Goal: Transaction & Acquisition: Book appointment/travel/reservation

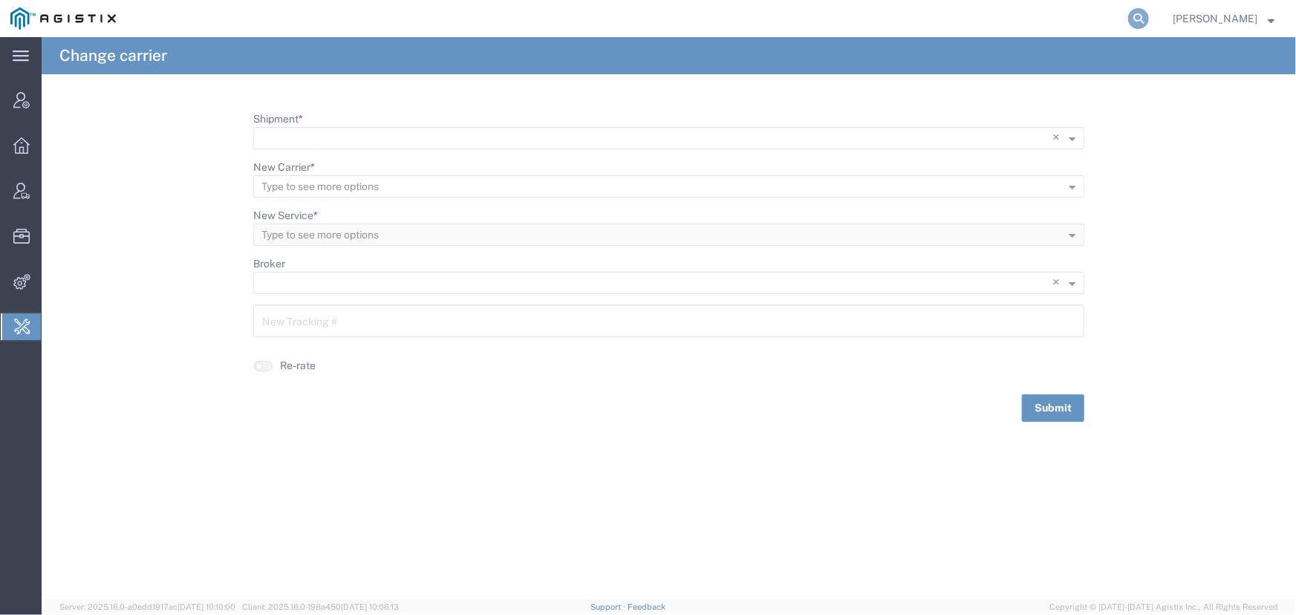
click at [1138, 16] on icon at bounding box center [1138, 18] width 21 height 21
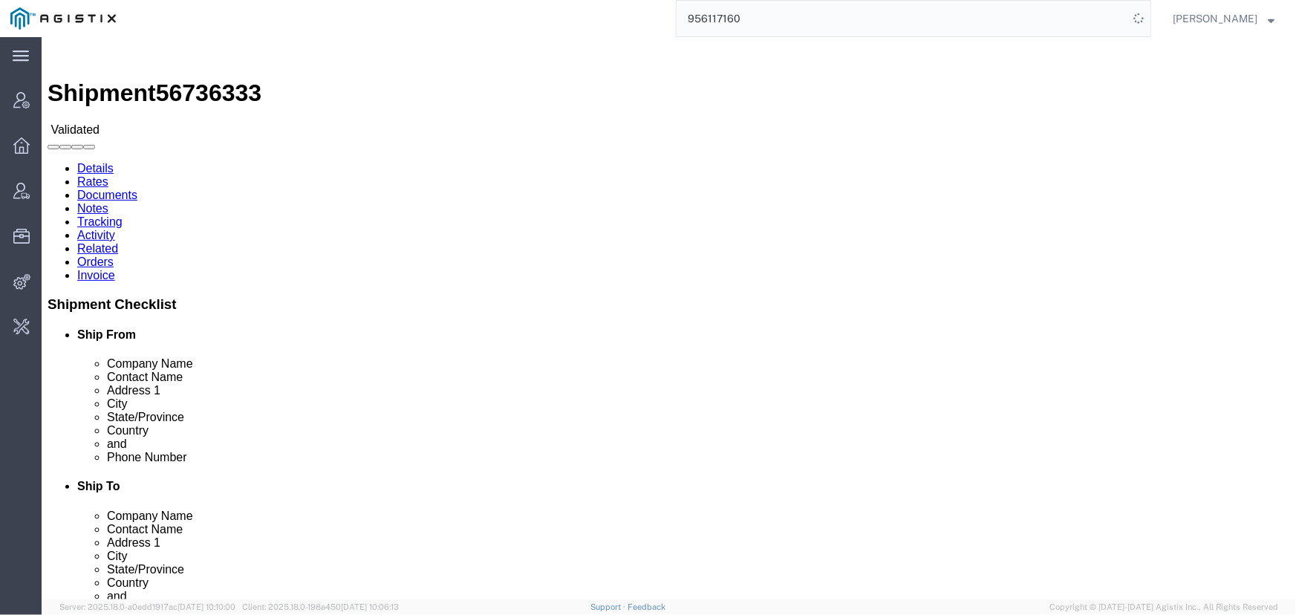
drag, startPoint x: 784, startPoint y: 16, endPoint x: 515, endPoint y: 22, distance: 269.0
click at [515, 22] on div "956117160" at bounding box center [638, 18] width 1025 height 37
type input "offline@pgw.com"
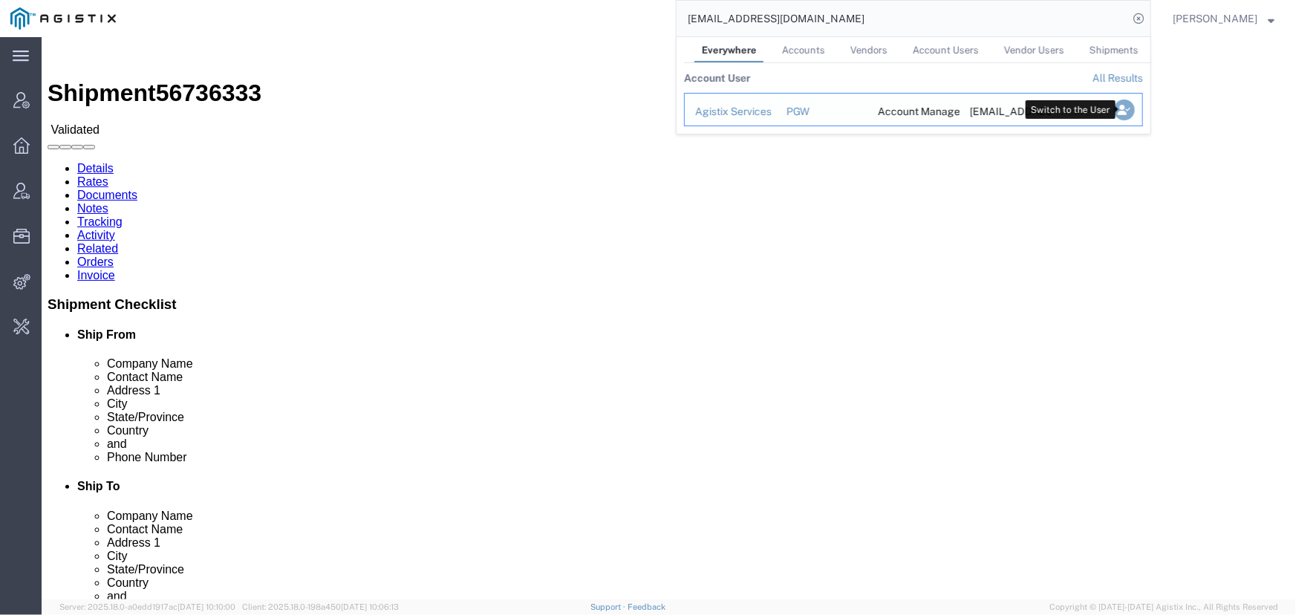
click at [1129, 110] on icon "Search Results" at bounding box center [1124, 110] width 21 height 21
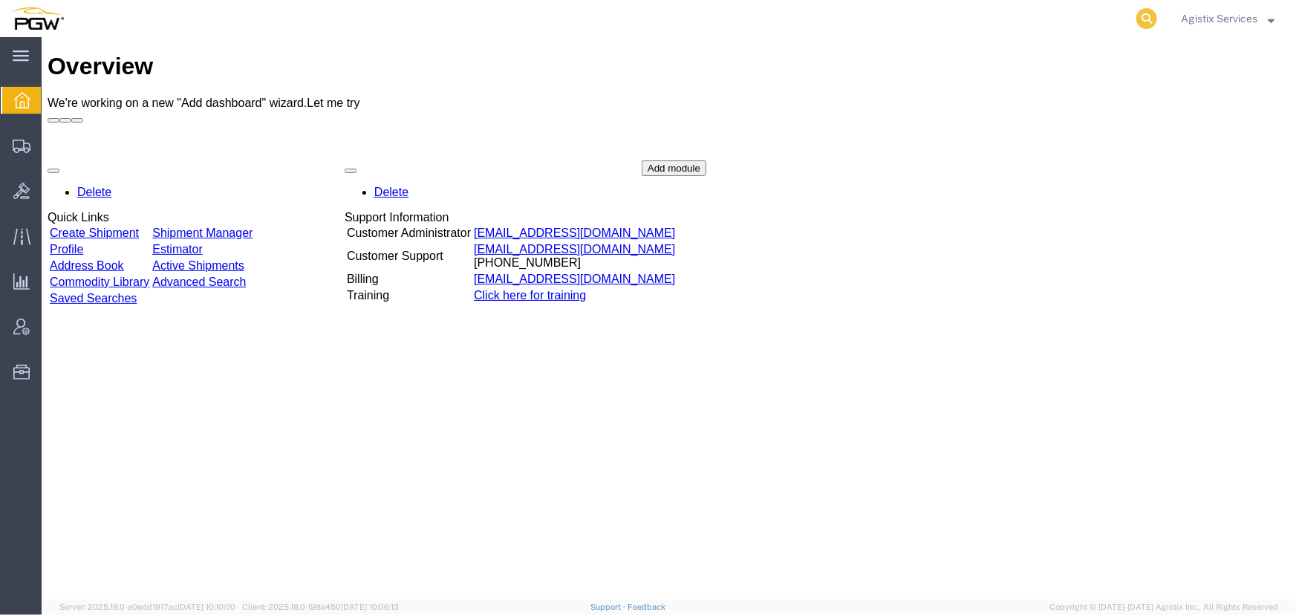
click at [1143, 15] on icon at bounding box center [1147, 18] width 21 height 21
type input "956117160"
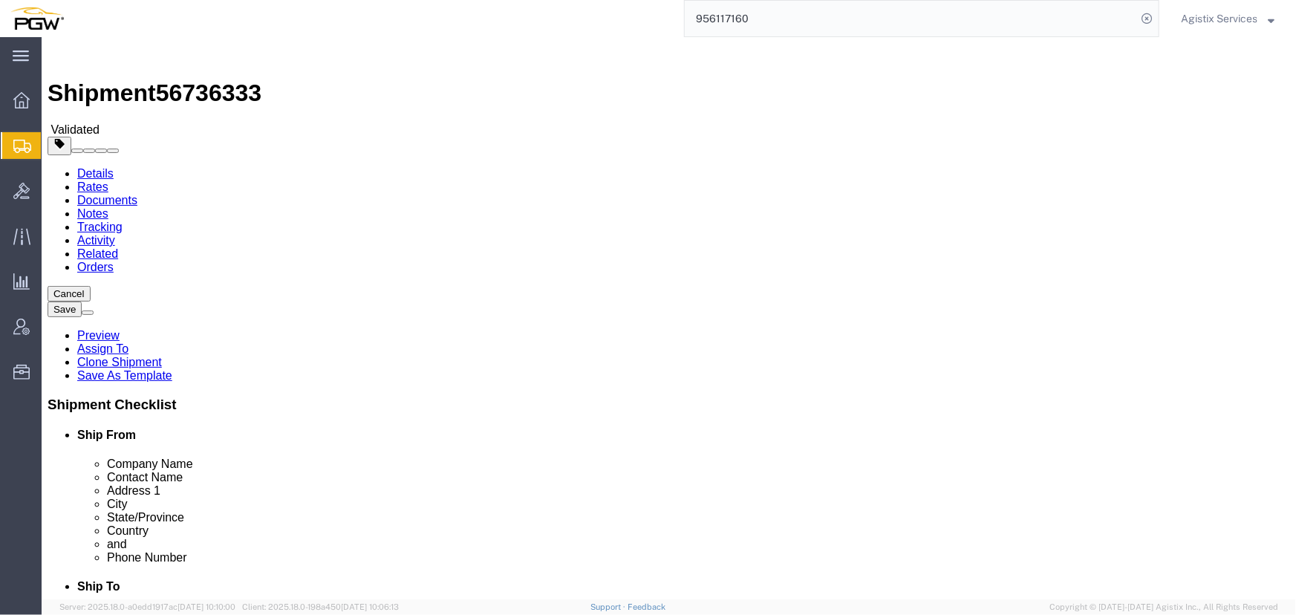
select select "28529"
select select "28521"
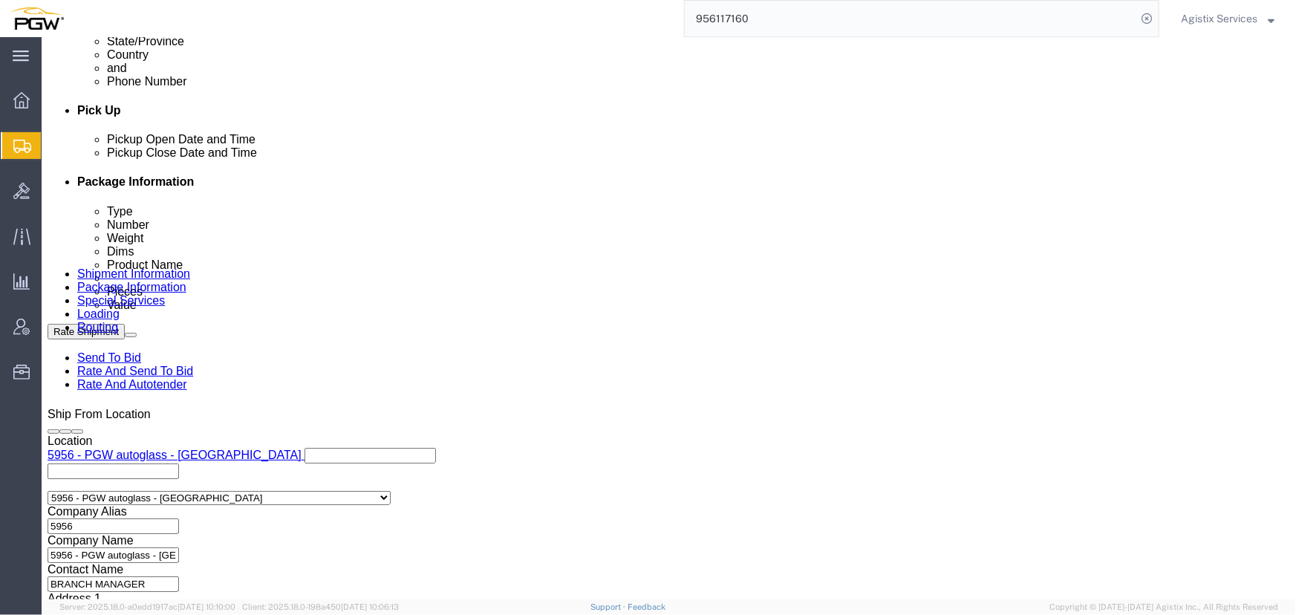
scroll to position [945, 0]
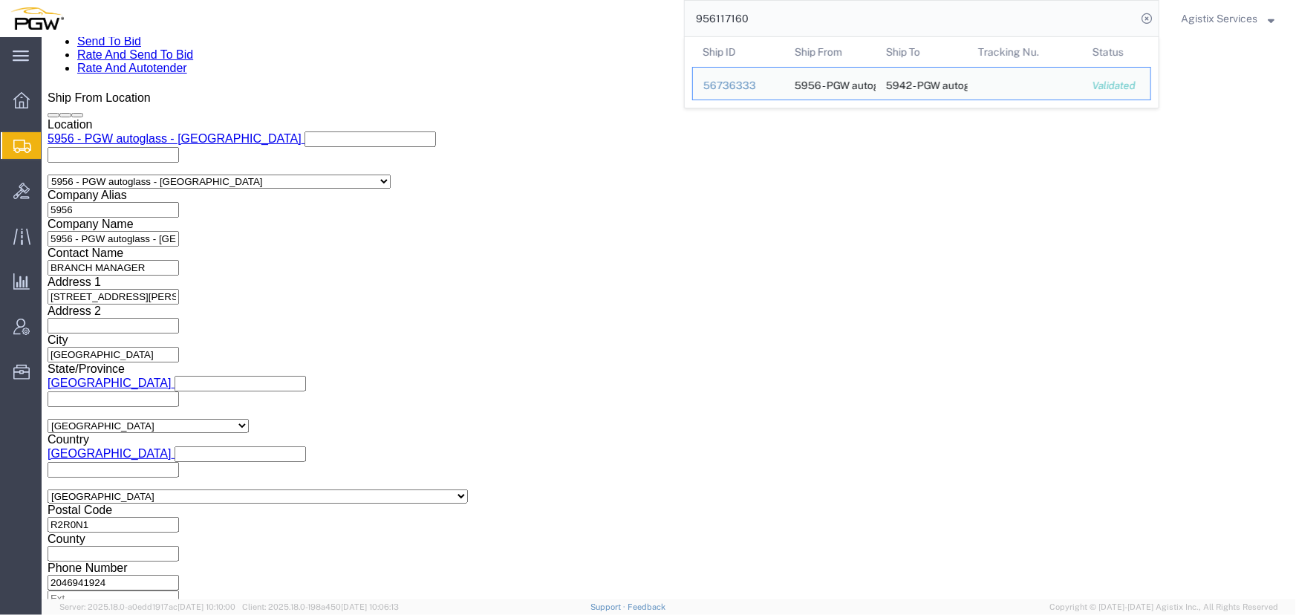
click select "Select Air Less than Truckload Multi-Leg Ocean Freight Rail Small Parcel Truckl…"
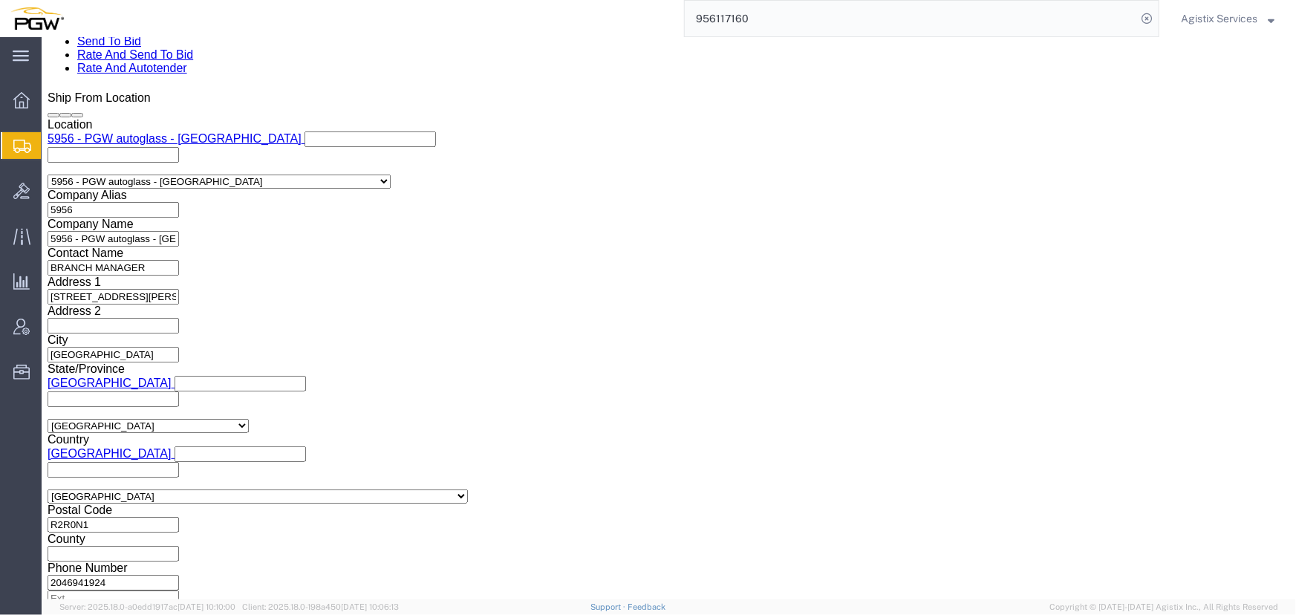
select select "LTL"
click select "Select Air Less than Truckload Multi-Leg Ocean Freight Rail Small Parcel Truckl…"
click button "Rate Shipment"
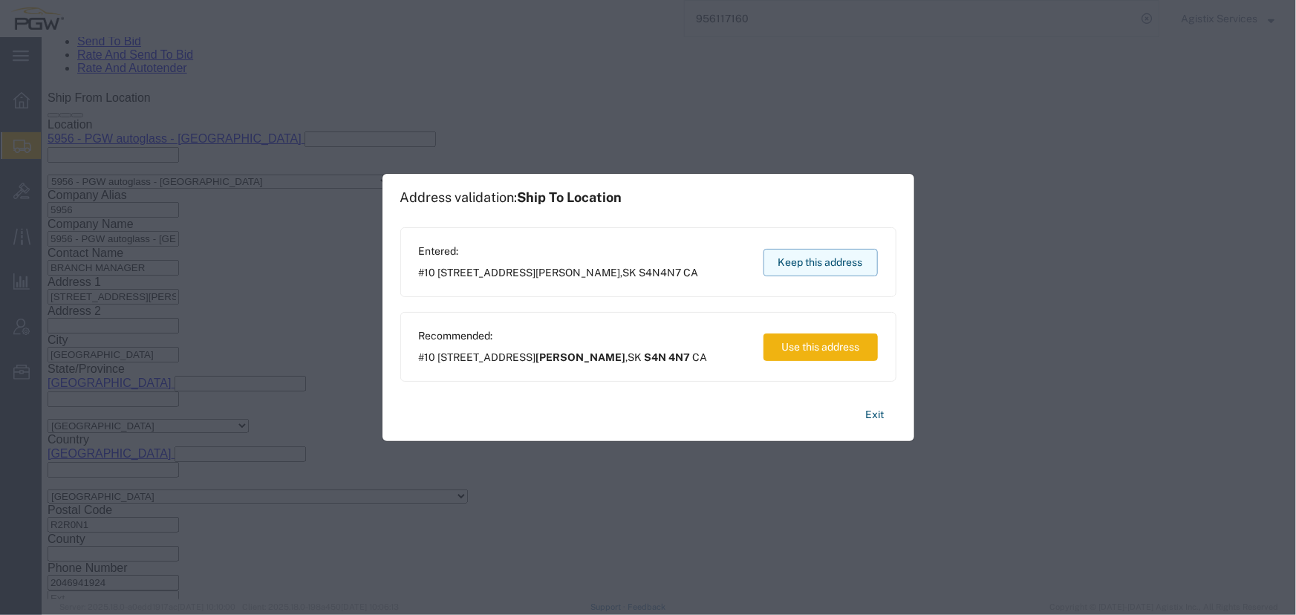
click at [839, 254] on button "Keep this address" at bounding box center [821, 262] width 114 height 27
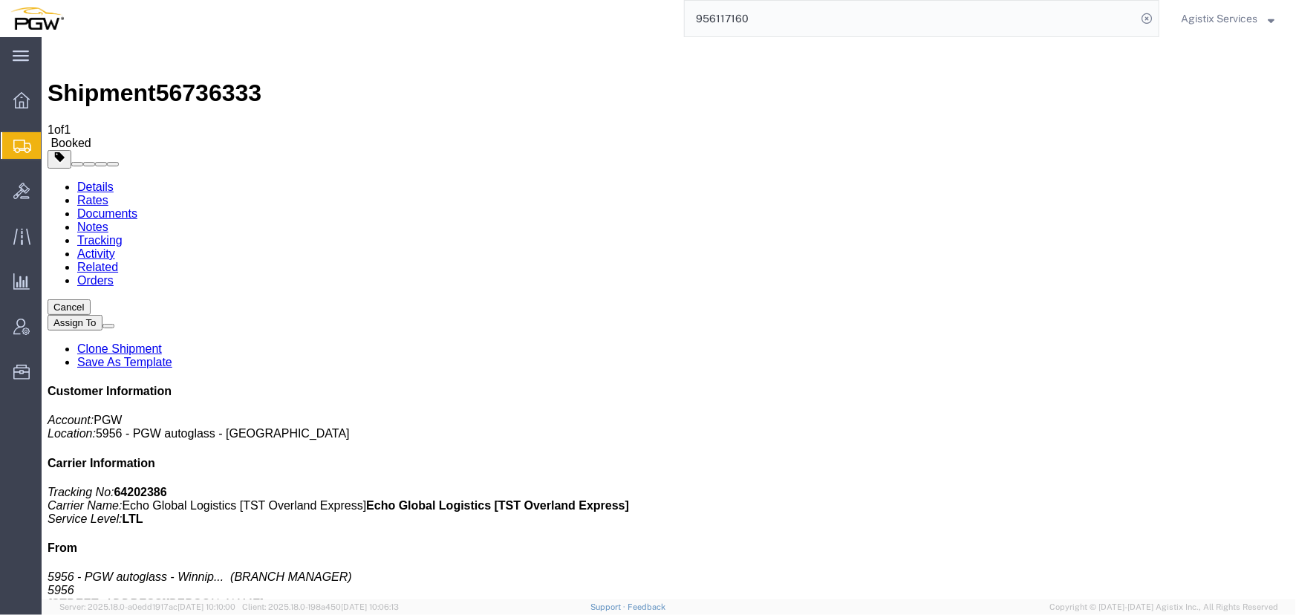
click at [874, 30] on input "956117160" at bounding box center [911, 19] width 452 height 36
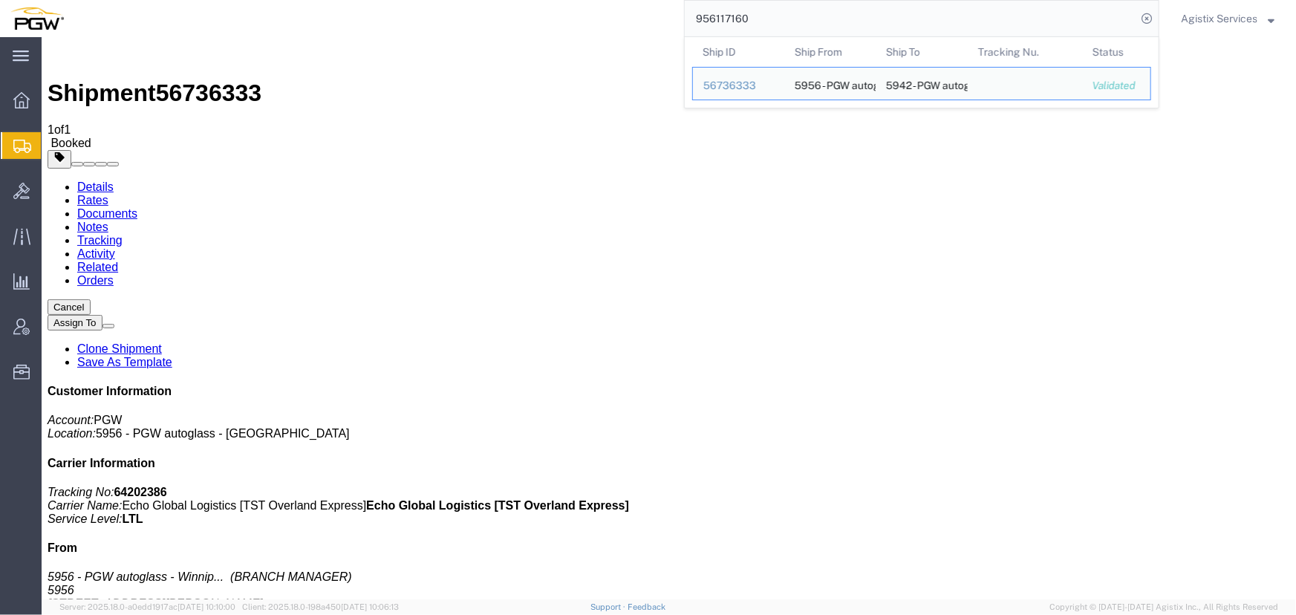
drag, startPoint x: 868, startPoint y: 26, endPoint x: 542, endPoint y: 25, distance: 326.1
click at [542, 25] on div "956117160 Ship ID Ship From Ship To Tracking Nu. Status Ship ID 56736333 Ship F…" at bounding box center [616, 18] width 1085 height 37
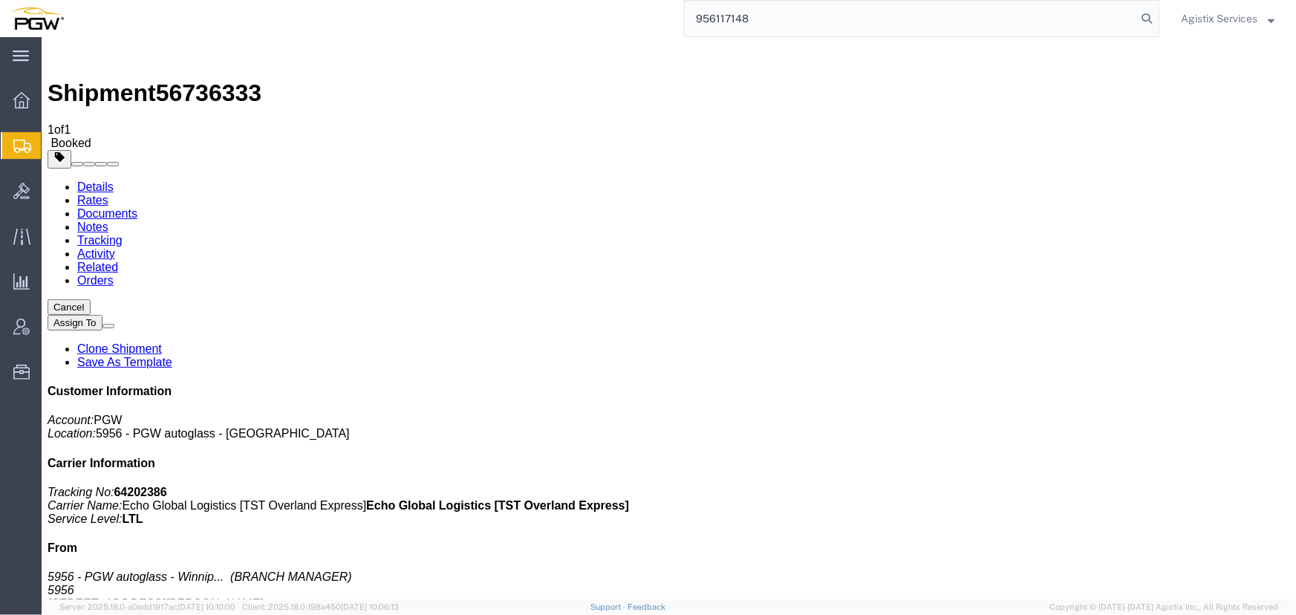
type input "956117148"
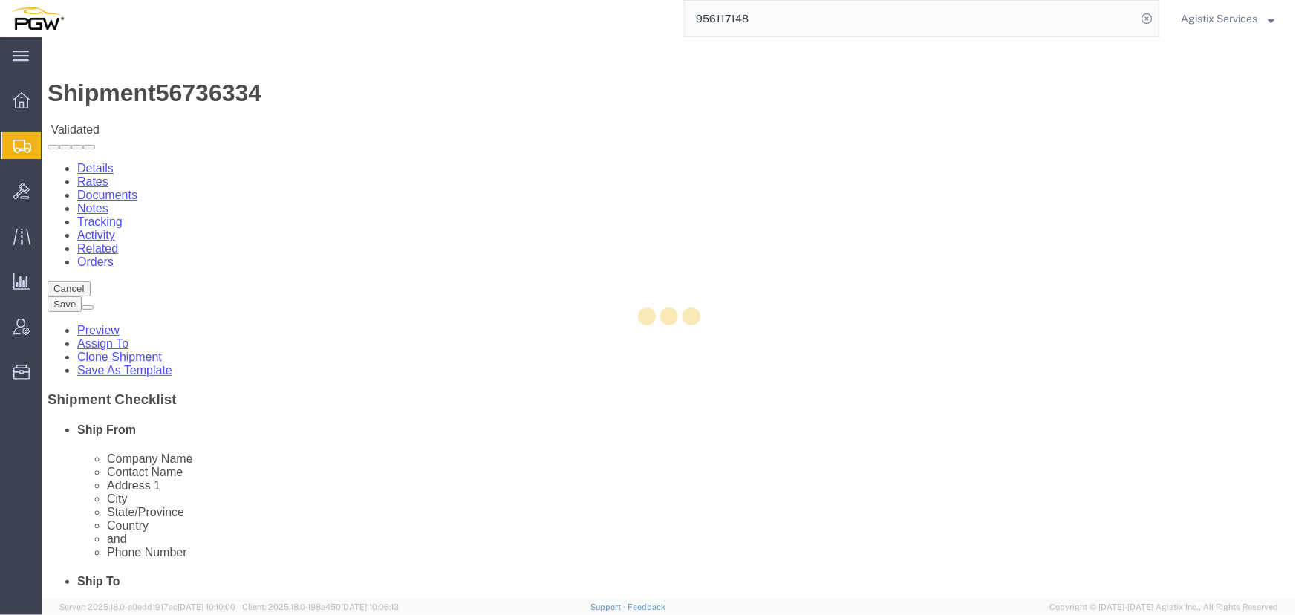
select select "28529"
select select "28523"
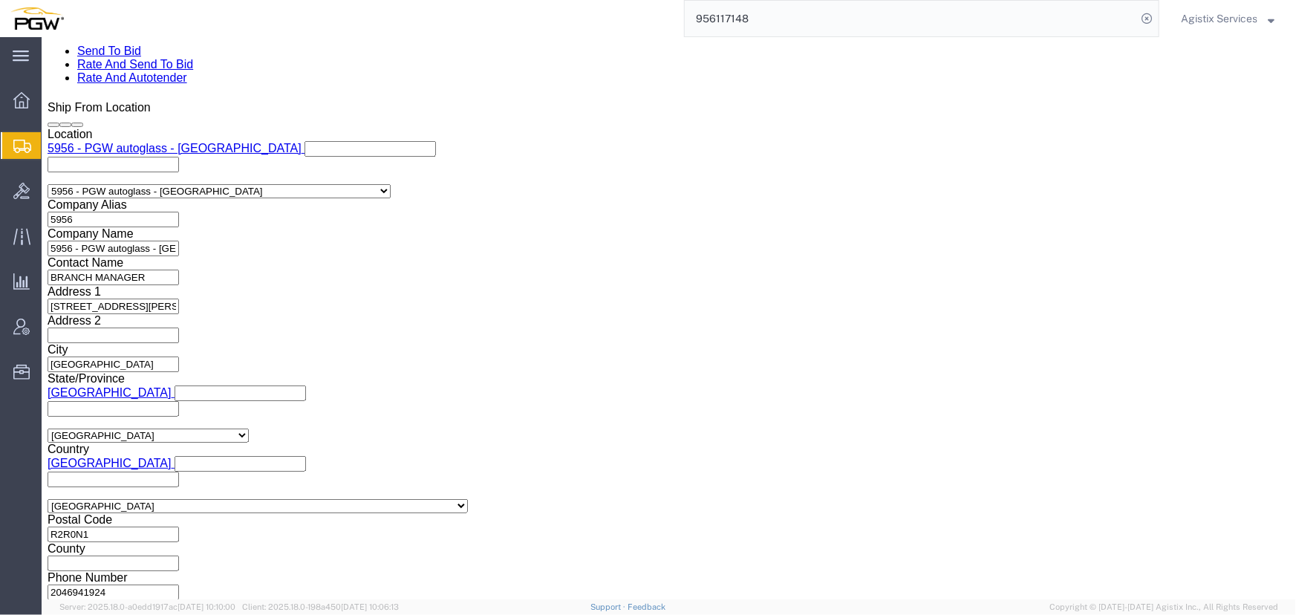
scroll to position [946, 0]
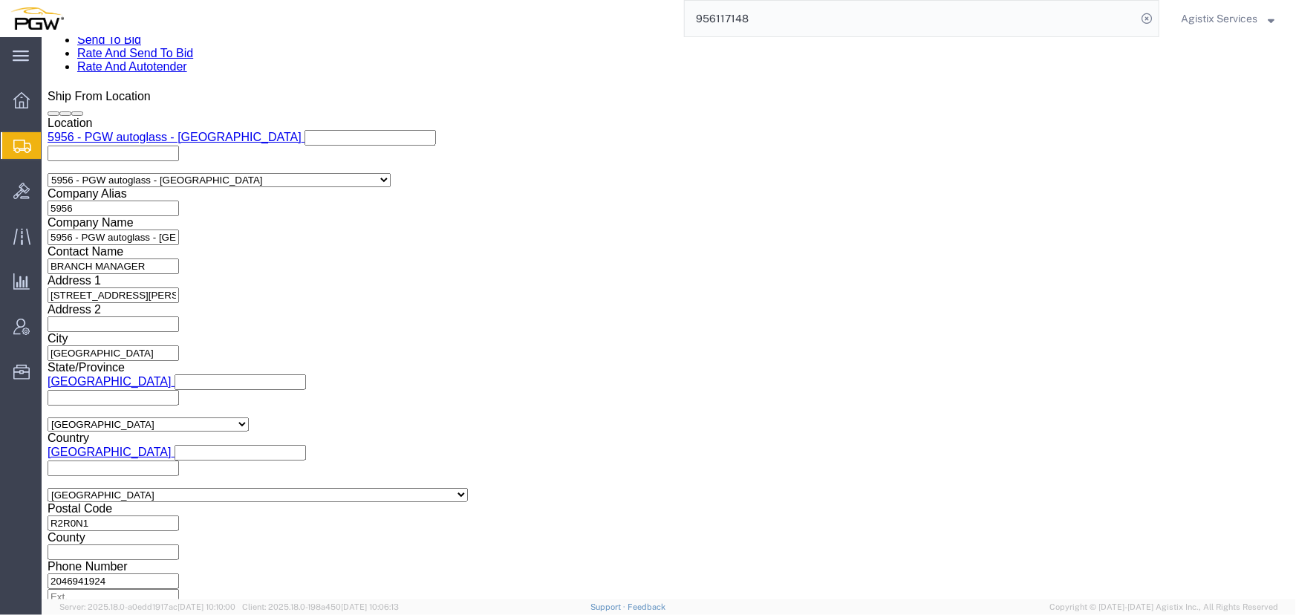
click select "Select Air Less than Truckload Multi-Leg Ocean Freight Rail Small Parcel Truckl…"
select select "LTL"
click select "Select Air Less than Truckload Multi-Leg Ocean Freight Rail Small Parcel Truckl…"
click button "Rate Shipment"
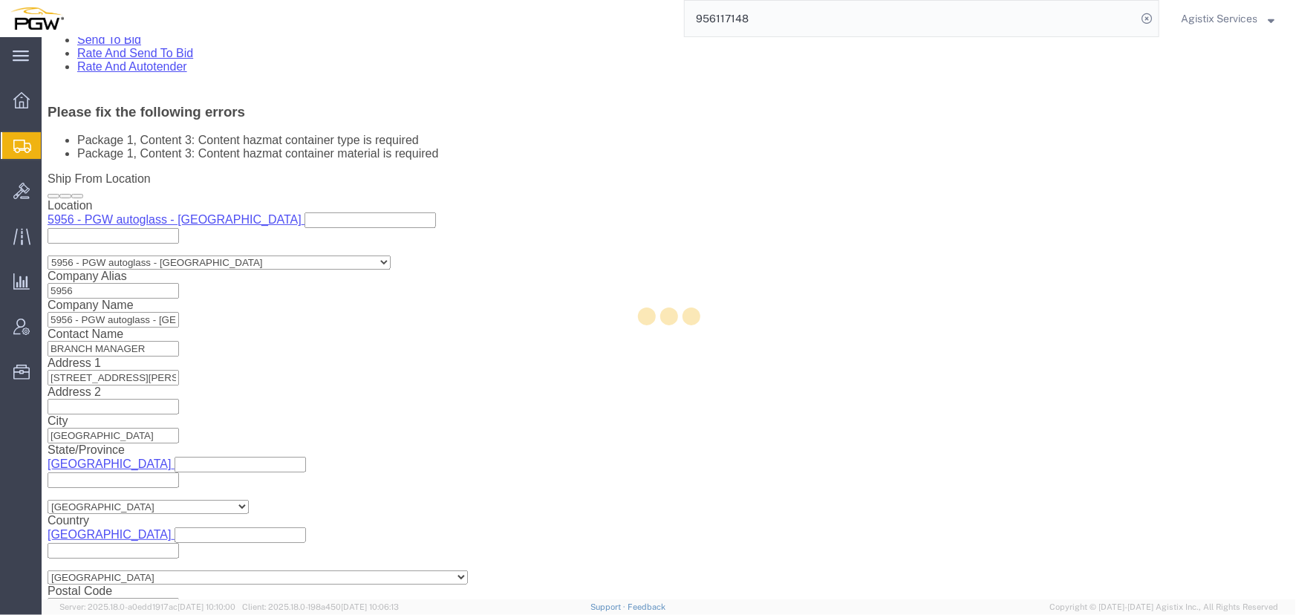
scroll to position [228, 0]
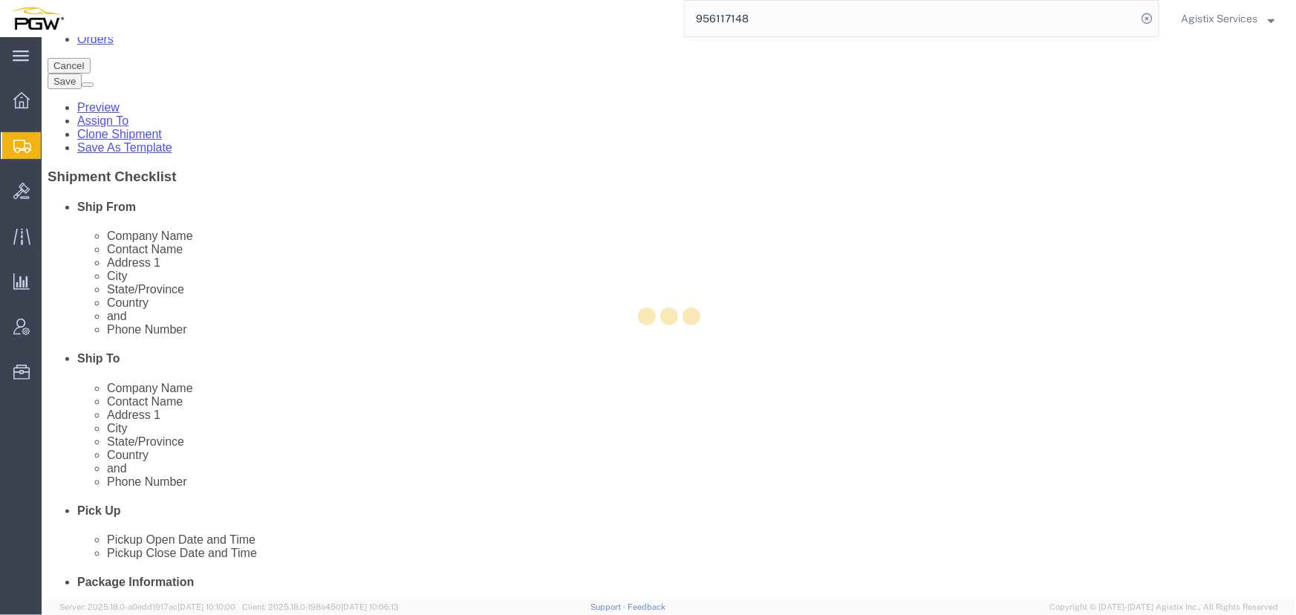
select select "CRAT"
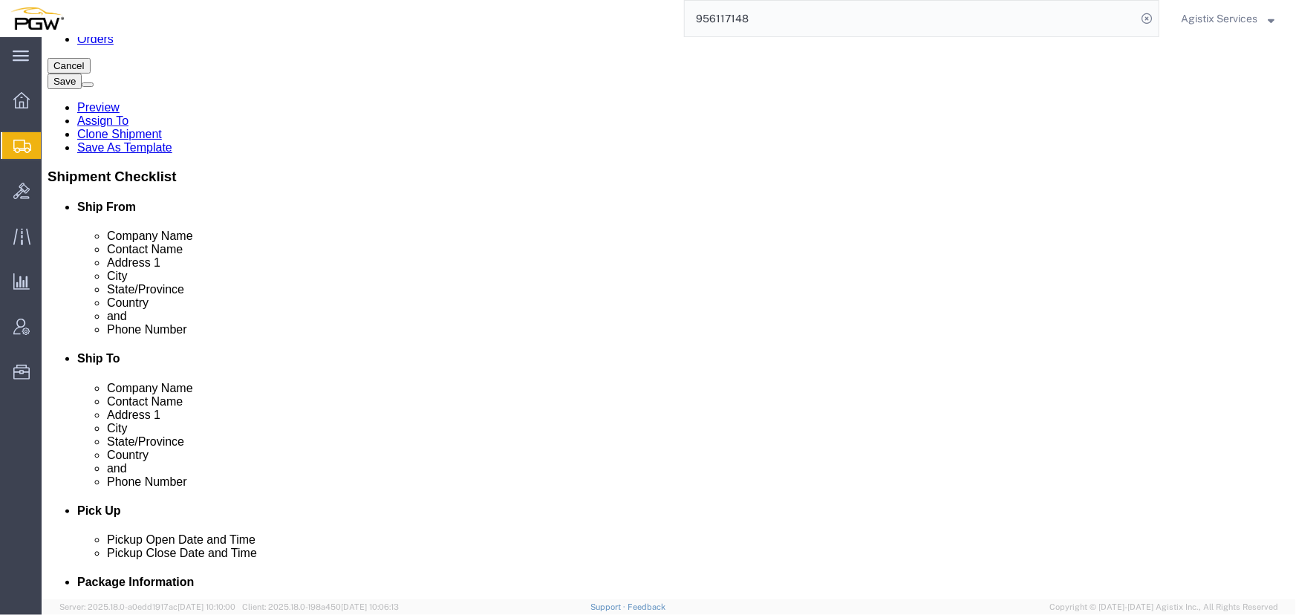
click dt "Total value:"
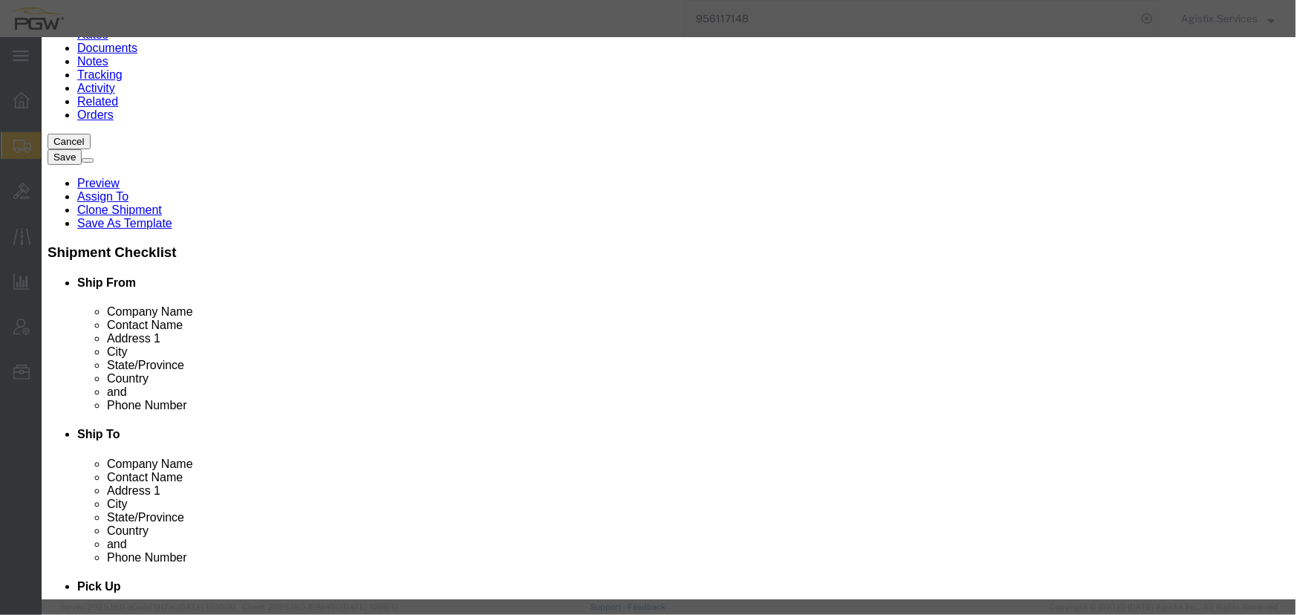
scroll to position [405, 0]
click select "Select 1 - Drums 2 - Reserved 3 - Jerricans 4 - Boxes 5 - Bags 6 - Composite Pa…"
select select "BOXES"
click select "Select 1 - Drums 2 - Reserved 3 - Jerricans 4 - Boxes 5 - Bags 6 - Composite Pa…"
click select "Container Material A - Steel (all types and surface treatments) B - Aluminum C …"
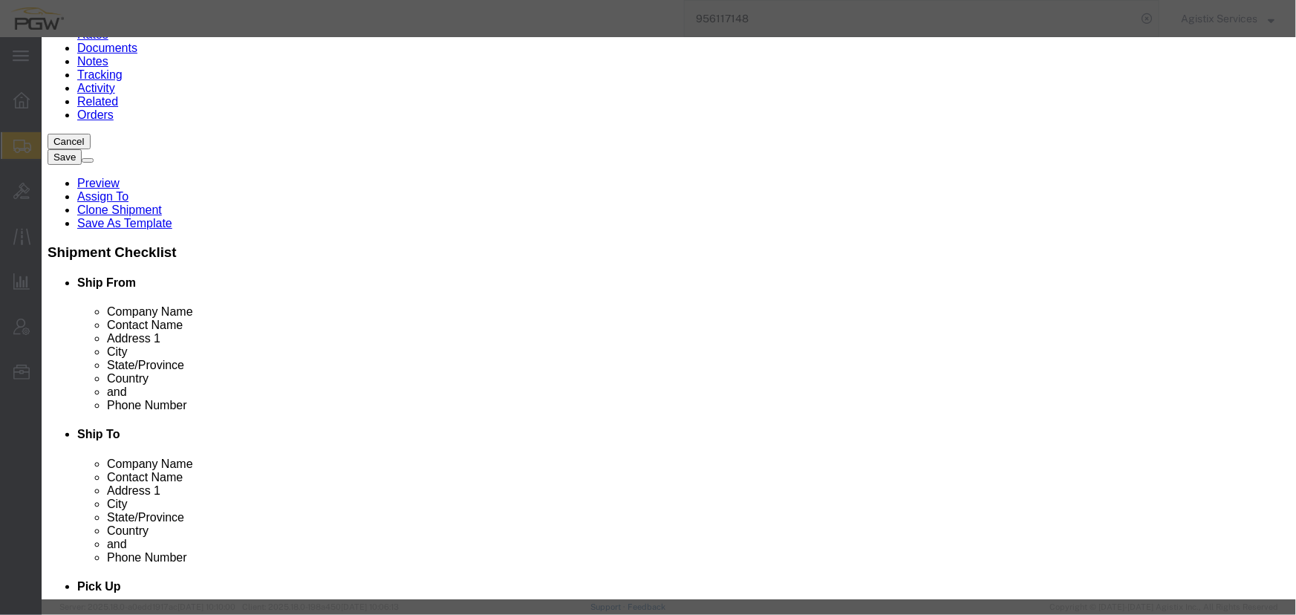
select select "NONE"
click select "Container Material A - Steel (all types and surface treatments) B - Aluminum C …"
click button "Save & Close"
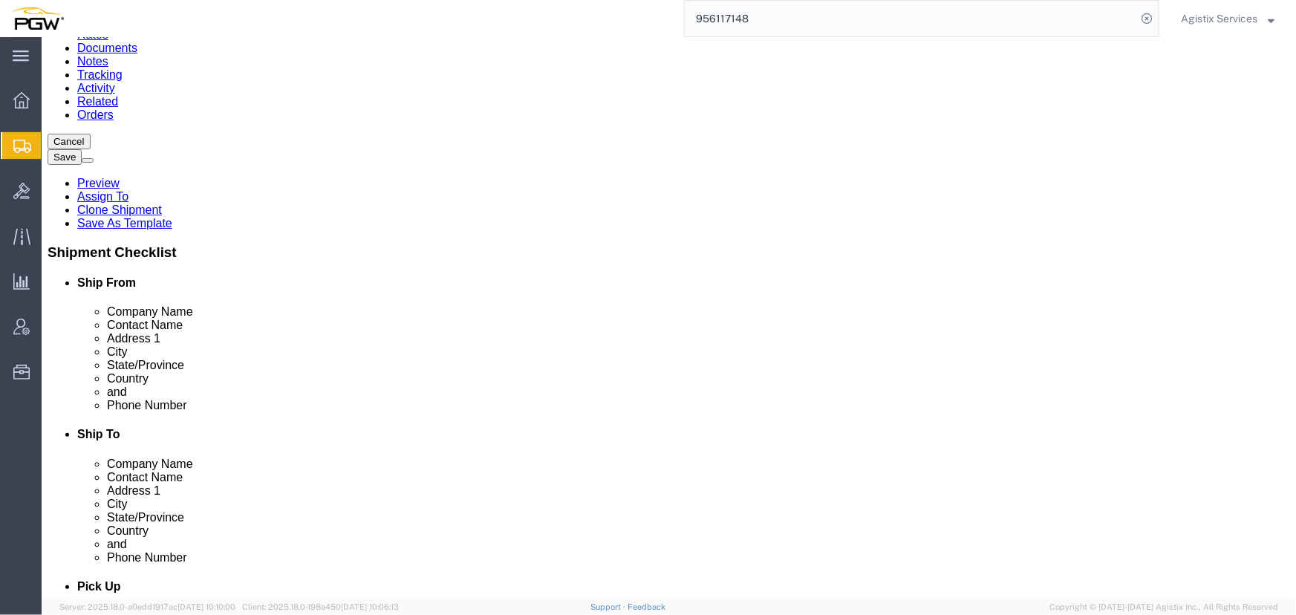
click button "Rate Shipment"
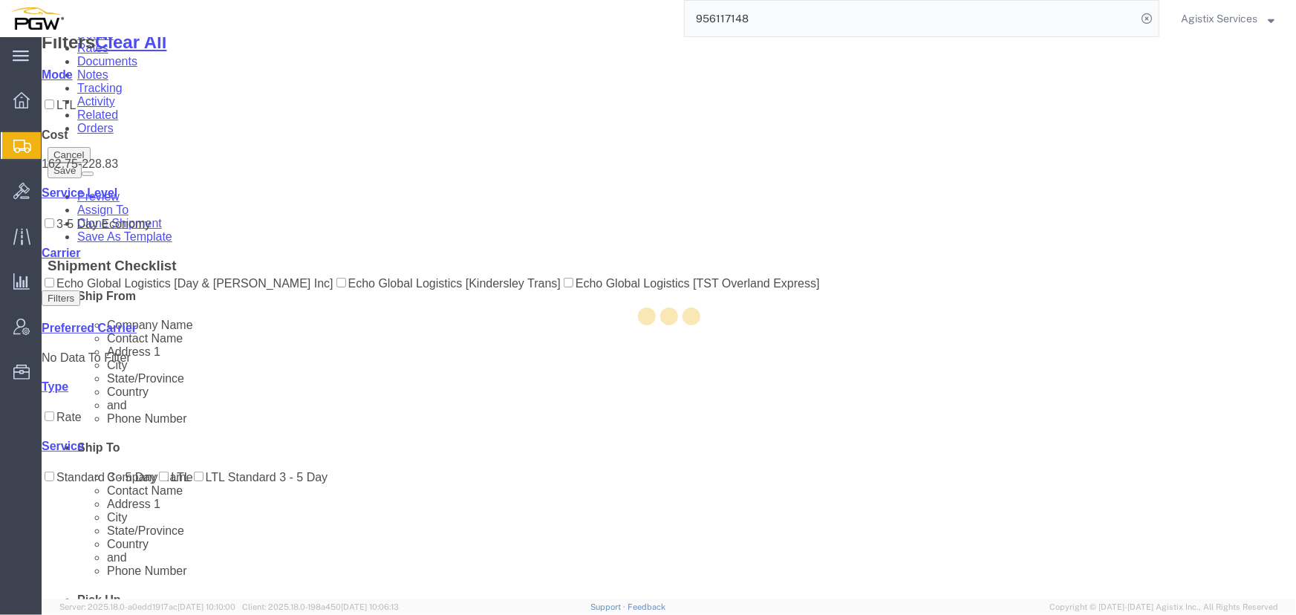
scroll to position [0, 0]
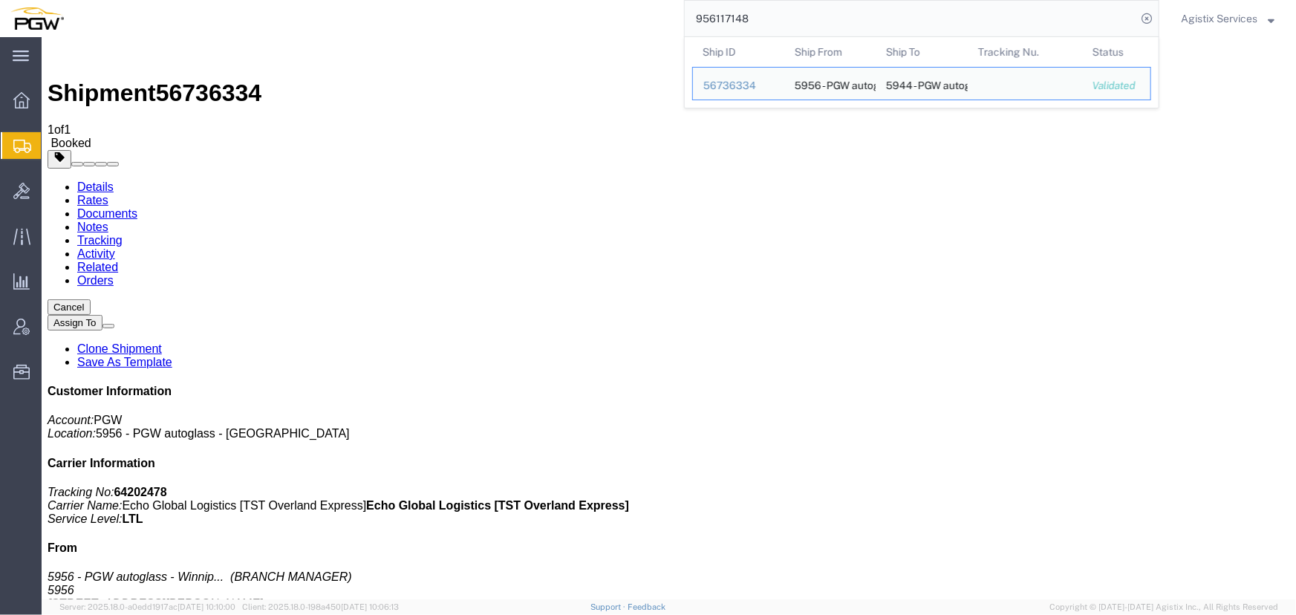
drag, startPoint x: 789, startPoint y: 25, endPoint x: 513, endPoint y: 28, distance: 276.4
click at [513, 28] on div "956117148 Ship ID Ship From Ship To Tracking Nu. Status Ship ID 56736334 Ship F…" at bounding box center [616, 18] width 1085 height 37
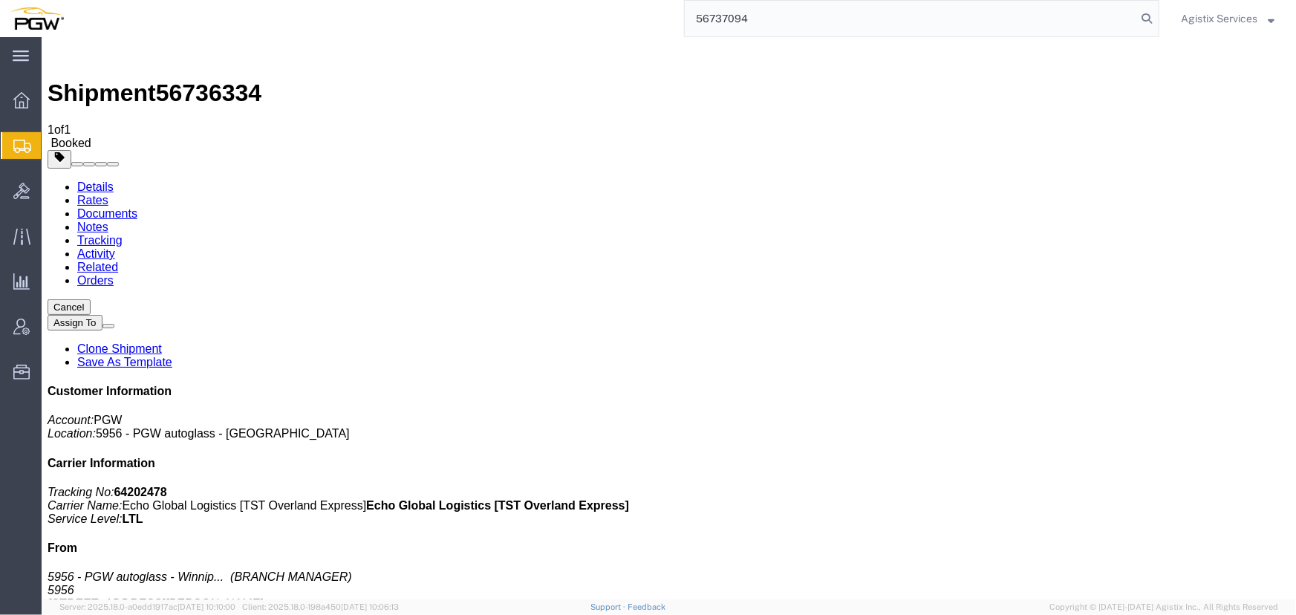
type input "56737094"
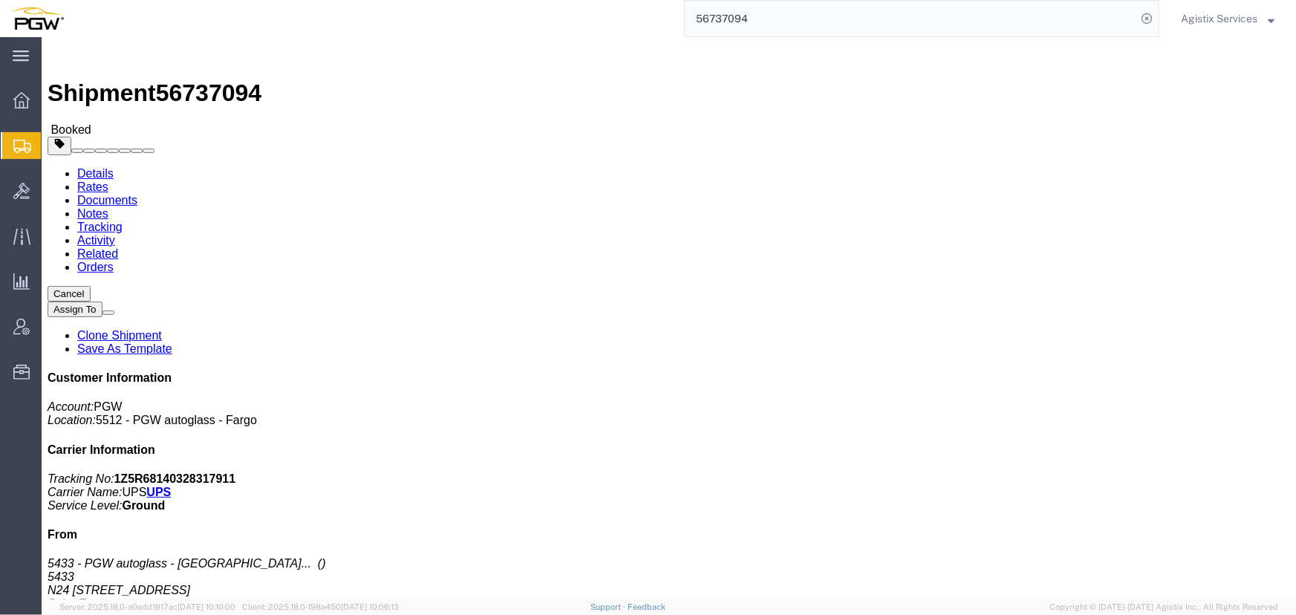
click span "button"
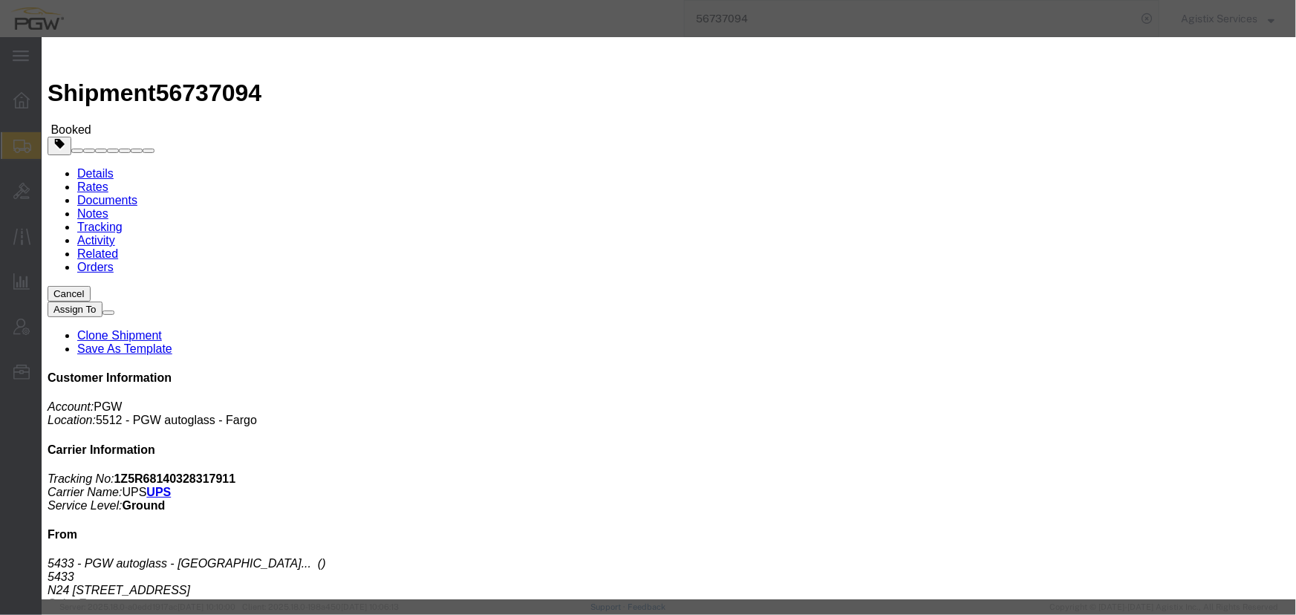
click div "Sep 11 2025 5:31 PM"
type input "10:00 AM"
click button "Apply"
click div "Sep 11 2025 8:31 PM"
type input "2:00 PM"
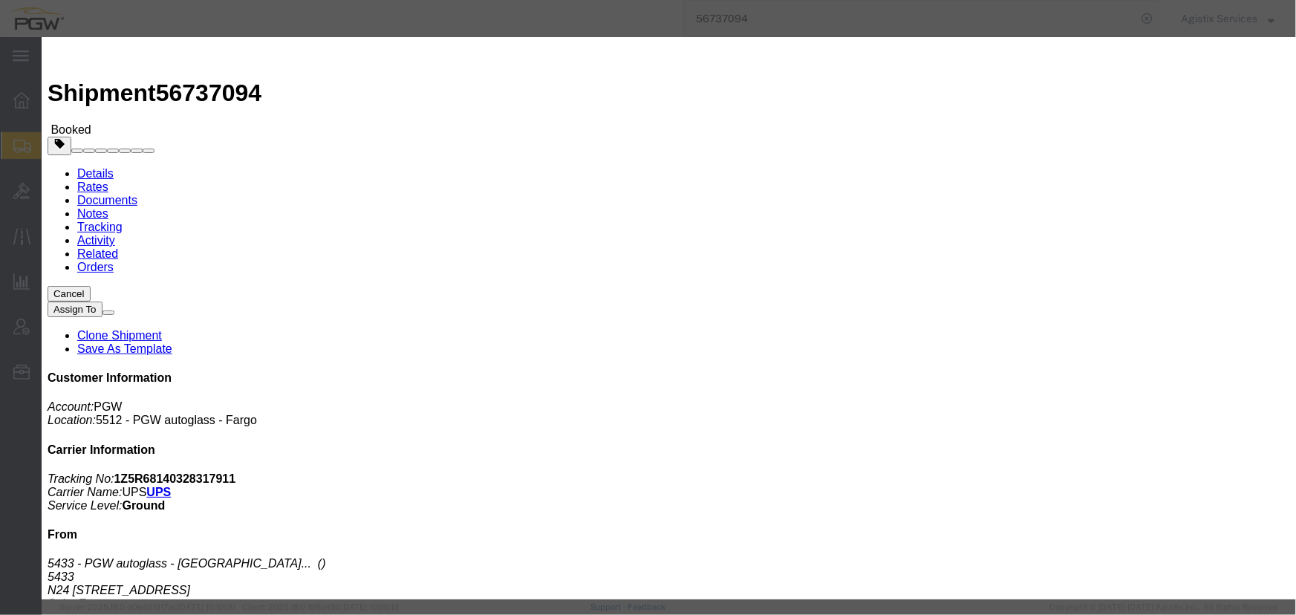
click button "Apply"
click button "Save"
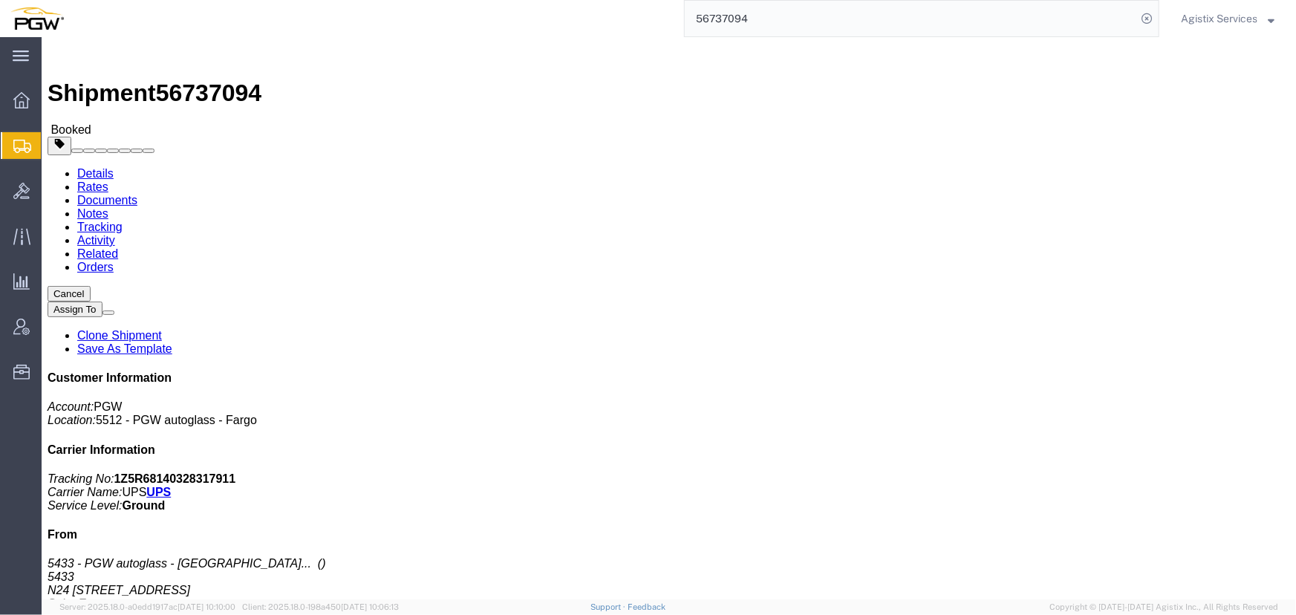
click button "Close"
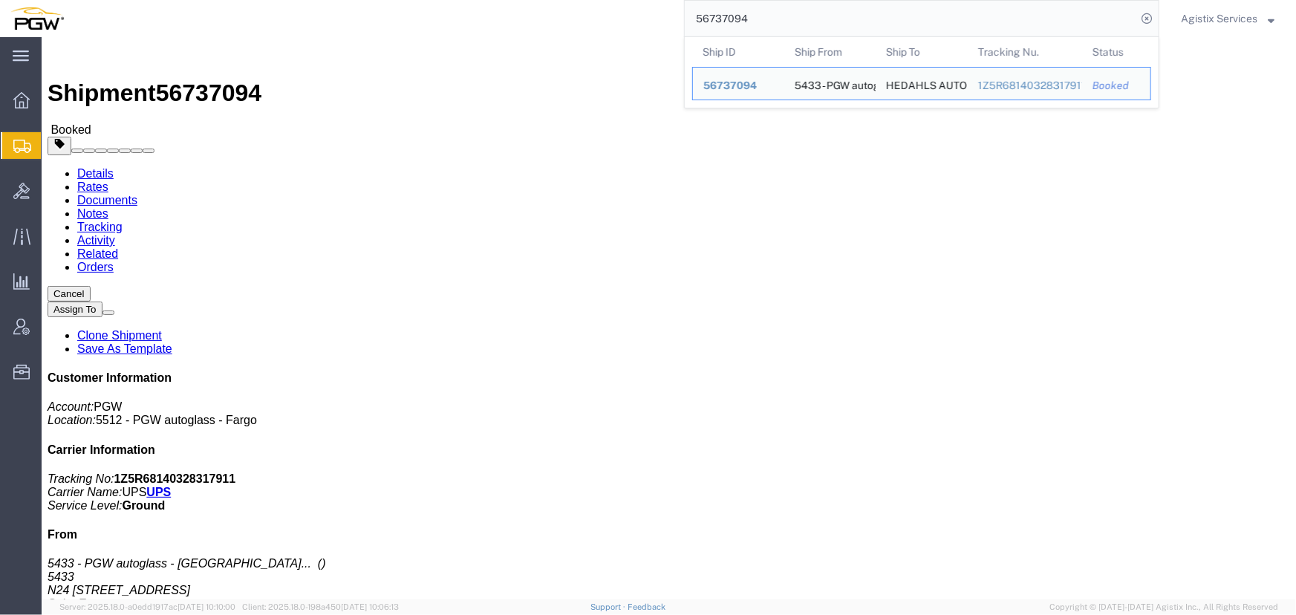
click at [838, 23] on input "56737094" at bounding box center [911, 19] width 452 height 36
drag, startPoint x: 838, startPoint y: 23, endPoint x: 716, endPoint y: 19, distance: 121.9
click at [716, 19] on input "56737094" at bounding box center [911, 19] width 452 height 36
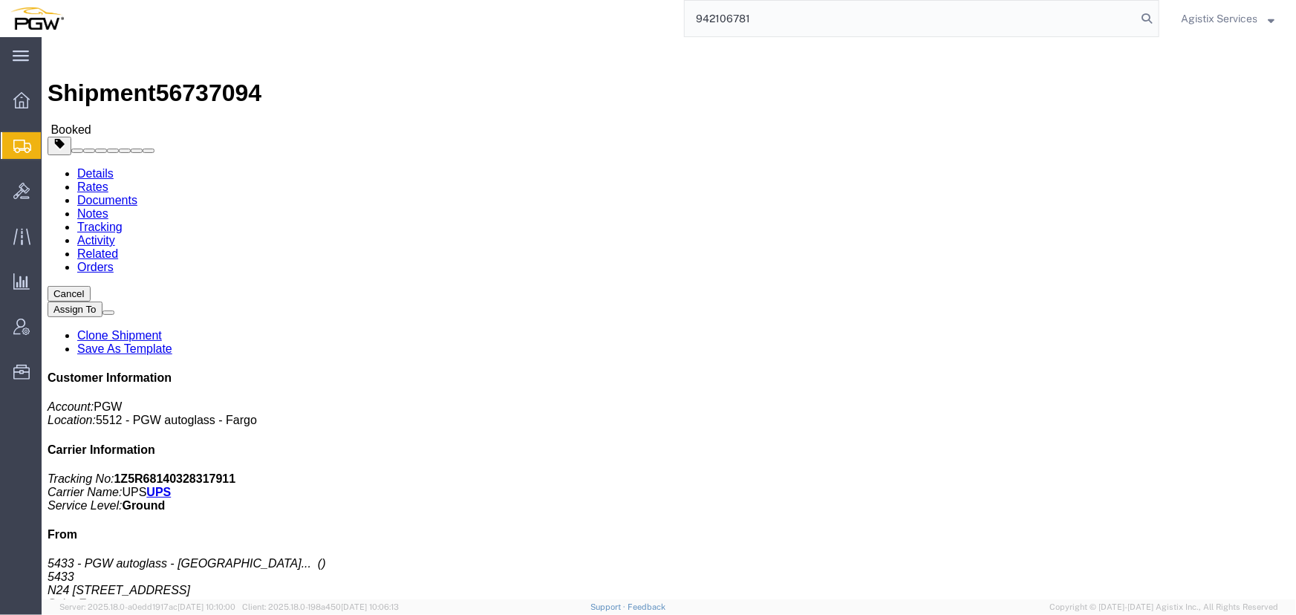
type input "942106781"
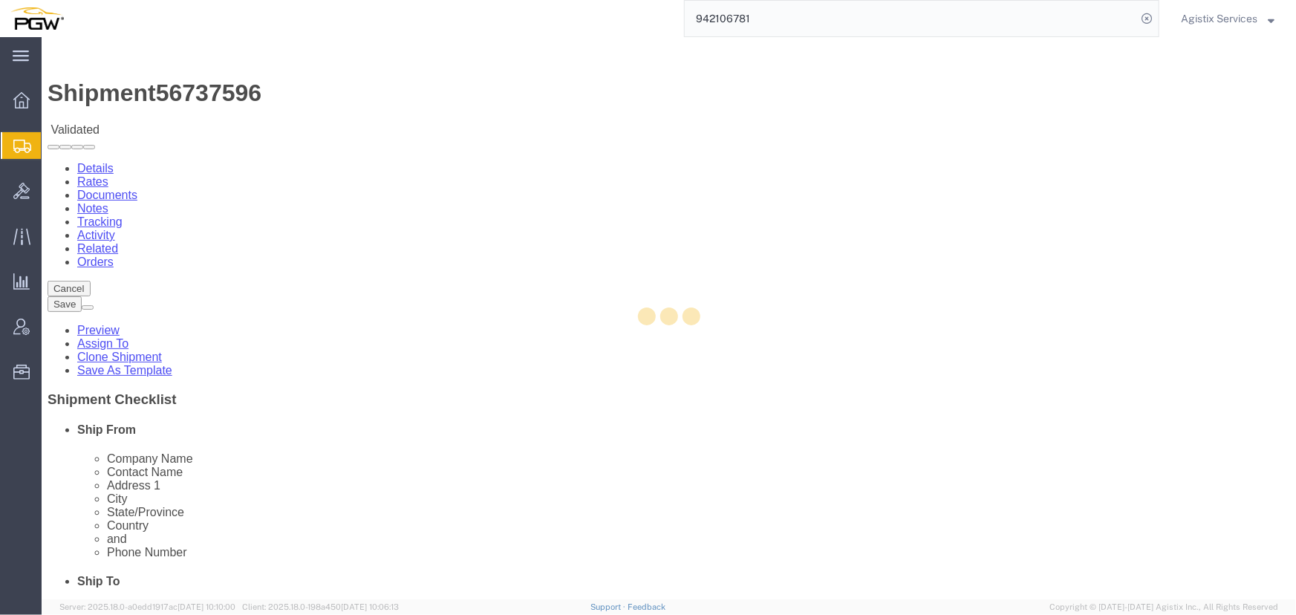
select select "28521"
select select "28529"
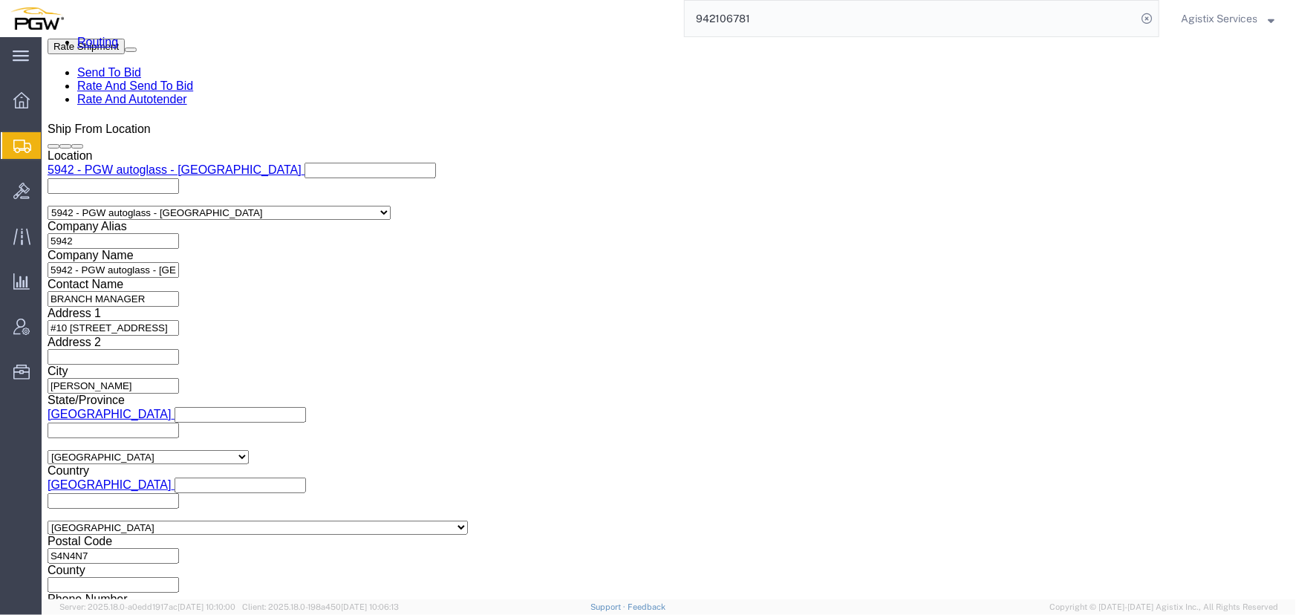
scroll to position [945, 0]
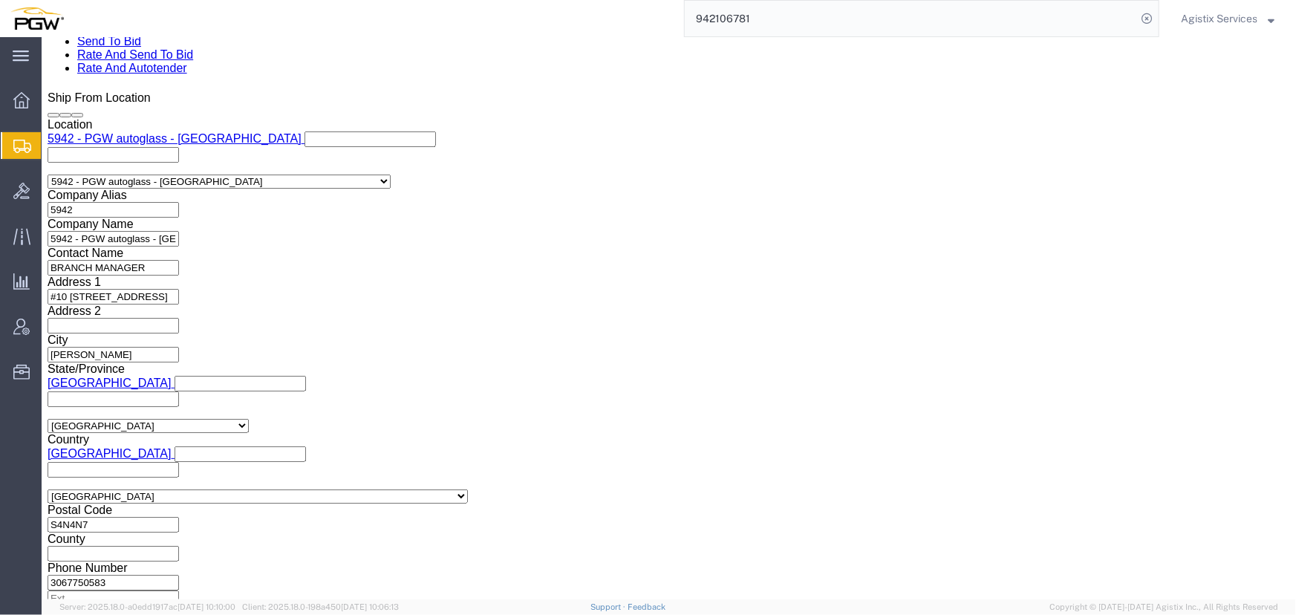
click input "839 2009587 942-1264758 942-1264692 942-1264700 942-1264757 942-1264859 942-126…"
type input "839 2009587 942-1264758 942-1264692"
click button "Add reference"
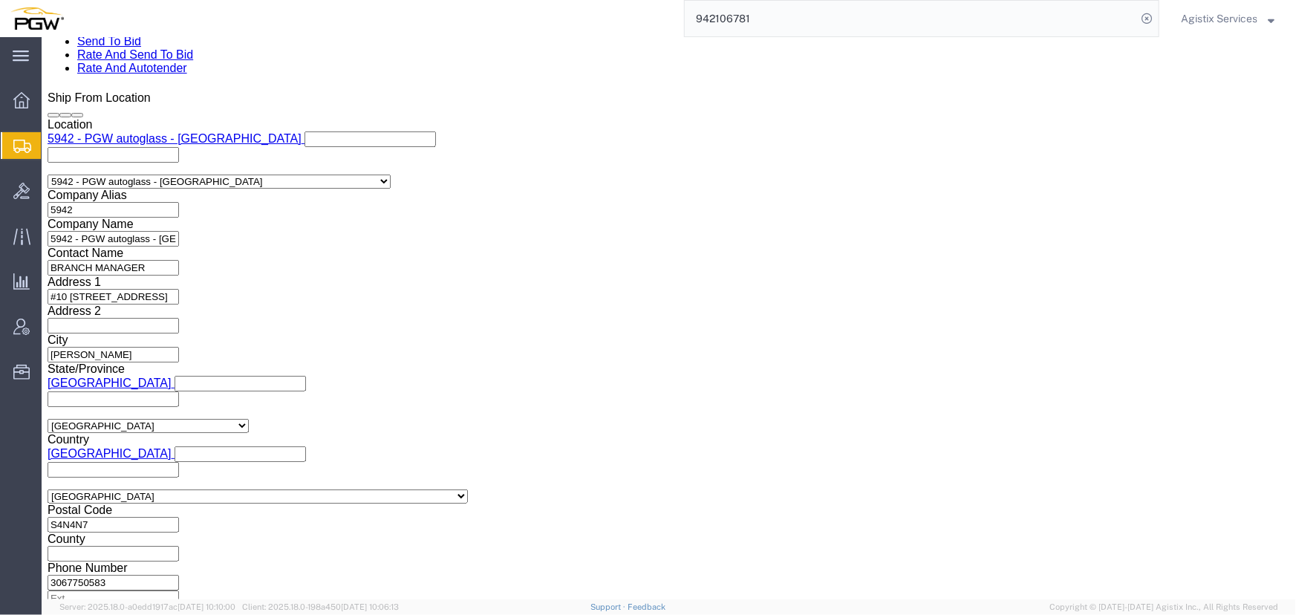
click select "Select Account Type Activity ID Airline Appointment Number ASN Batch Request # …"
select select "PRONUMBER"
click select "Select Account Type Activity ID Airline Appointment Number ASN Batch Request # …"
click input "text"
paste input "942-1264700 942-1264757 942-1264859 942-1264853 942-1264611"
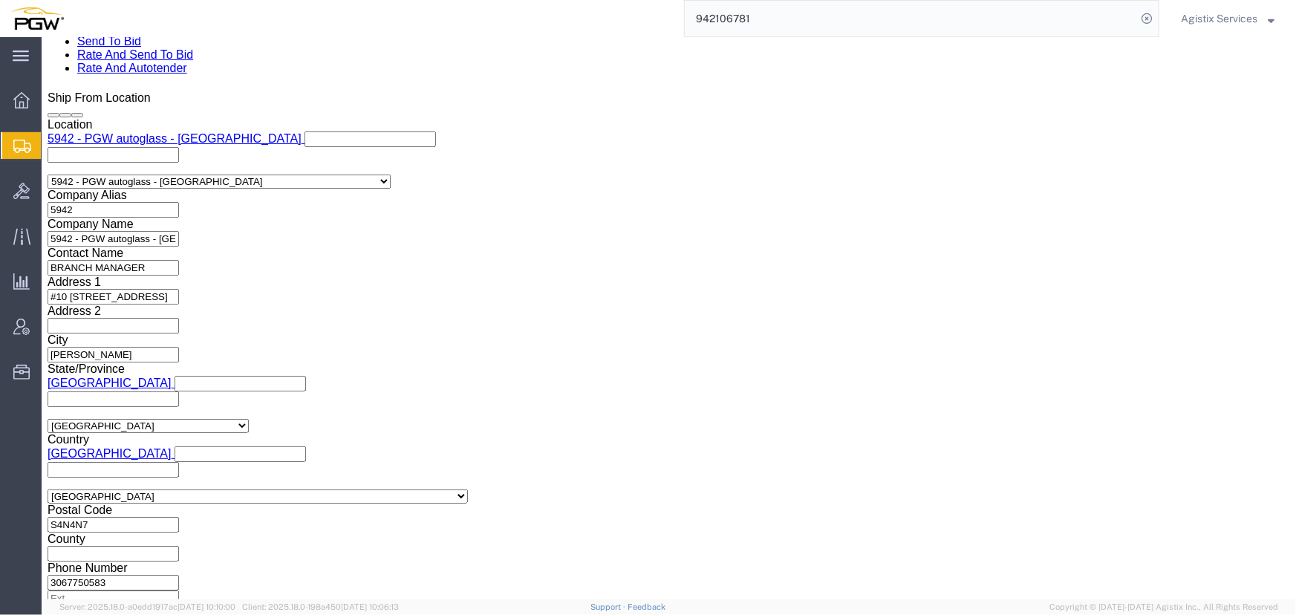
click div "Select Account Type Activity ID Airline Appointment Number ASN Batch Request # …"
click input "942-1264700 942-1264757 942-1264859 942-1264853 942-1264611"
type input "942-1264700 942-1264757 942-1264859"
click button "Add reference"
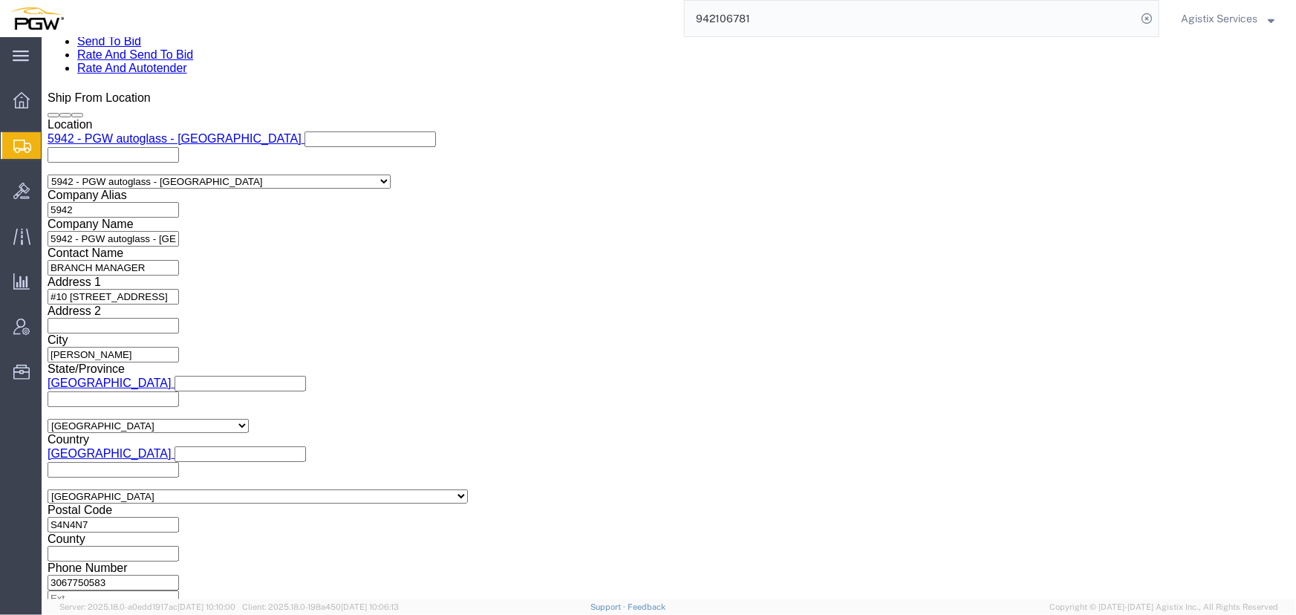
scroll to position [0, 0]
click select "Select Account Type Activity ID Airline Appointment Number ASN Batch Request # …"
select select "PRONUMBER"
click select "Select Account Type Activity ID Airline Appointment Number ASN Batch Request # …"
click input "text"
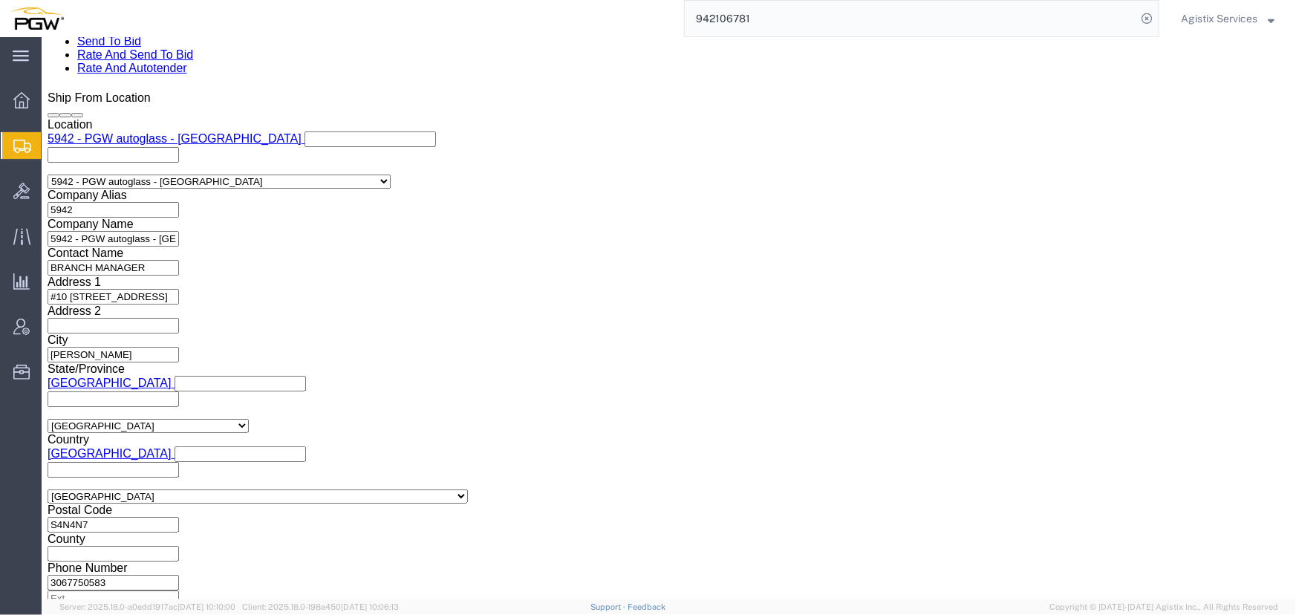
paste input "942-1264853 942-1264611"
type input "942-1264853 942-1264611"
click select "Select Air Less than Truckload Multi-Leg Ocean Freight Rail Small Parcel Truckl…"
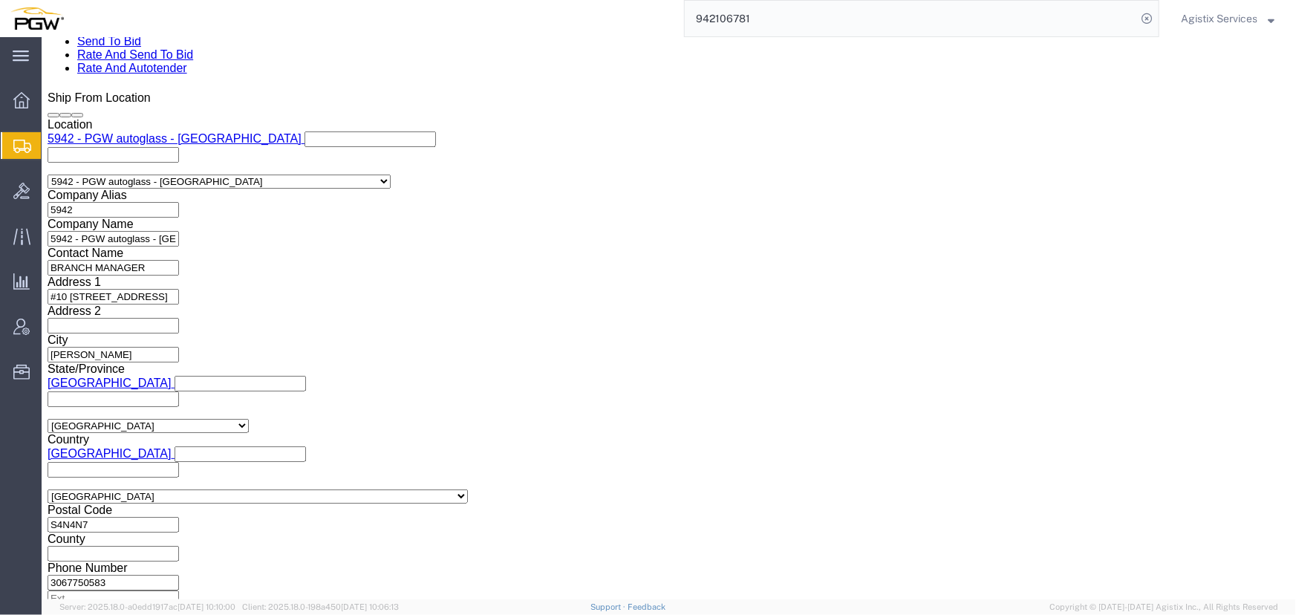
select select "LTL"
click select "Select Air Less than Truckload Multi-Leg Ocean Freight Rail Small Parcel Truckl…"
click button "Rate Shipment"
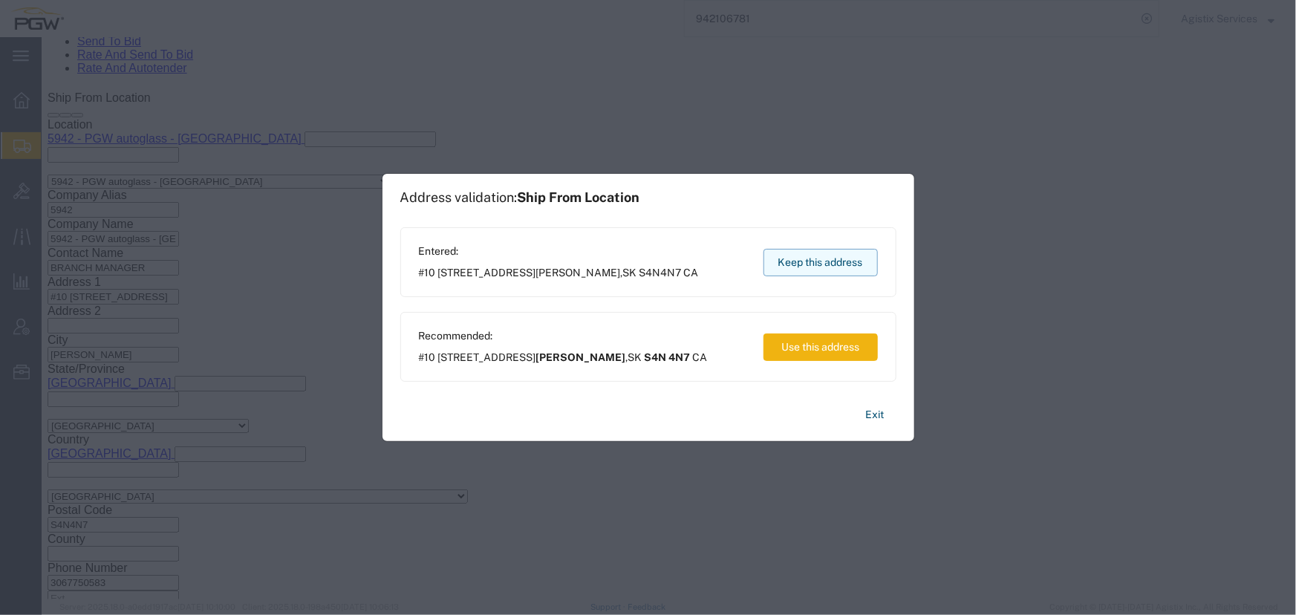
click at [792, 262] on button "Keep this address" at bounding box center [821, 262] width 114 height 27
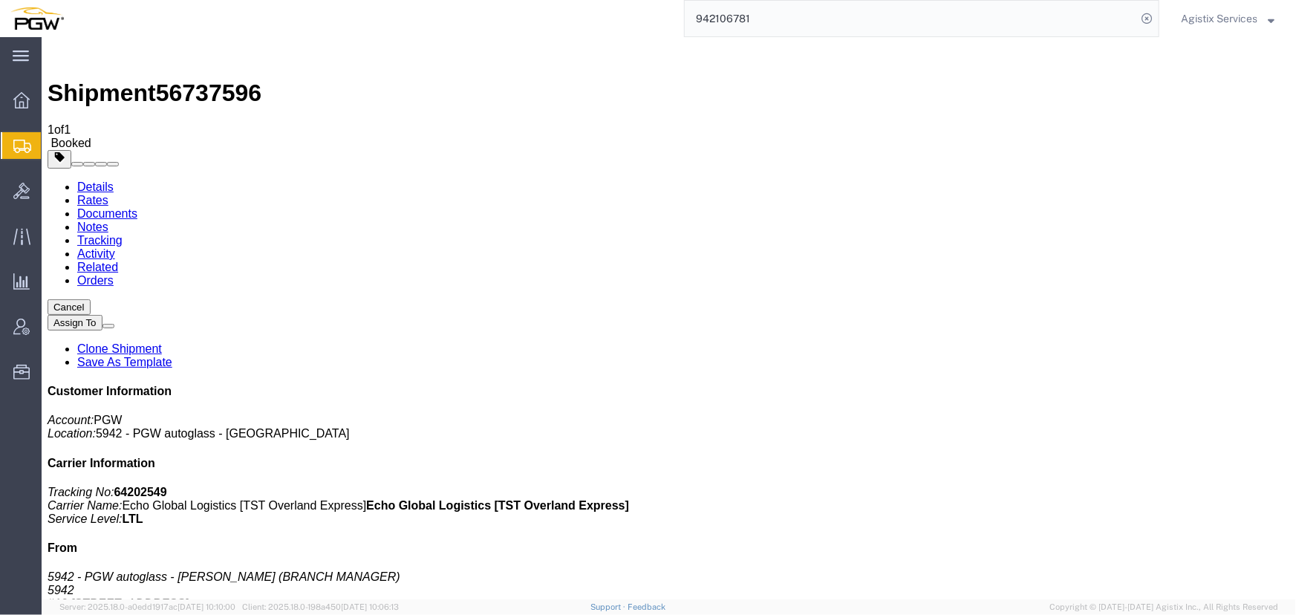
click at [1213, 20] on span "Agistix Services" at bounding box center [1219, 18] width 77 height 16
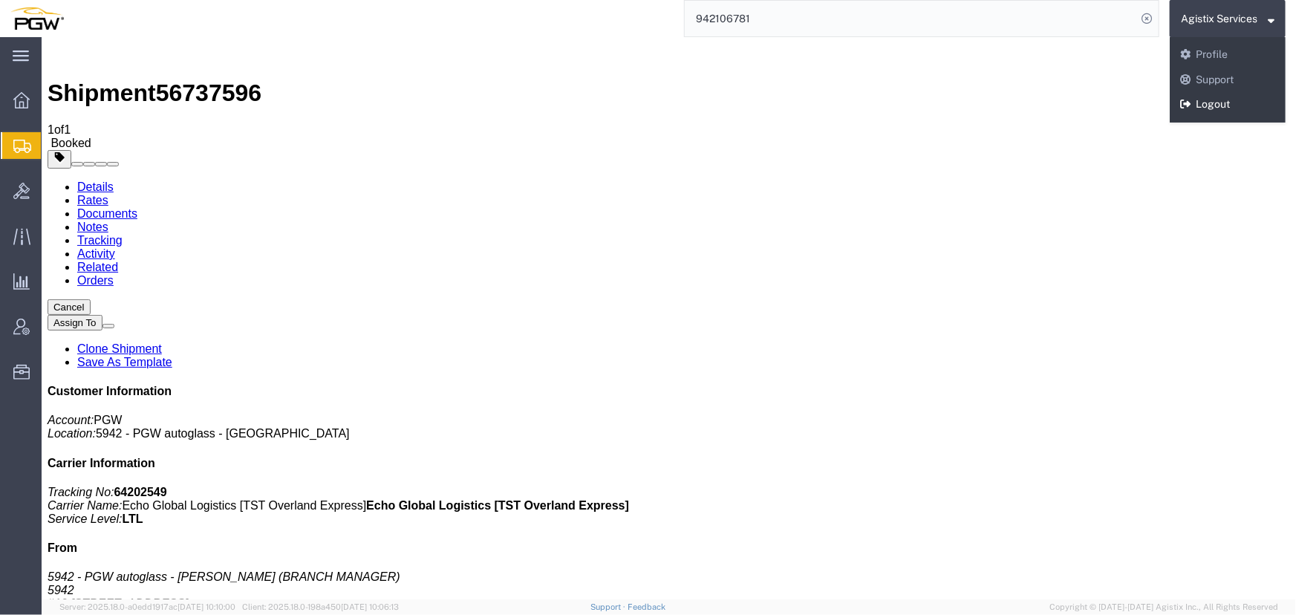
click at [1223, 102] on link "Logout" at bounding box center [1228, 104] width 116 height 25
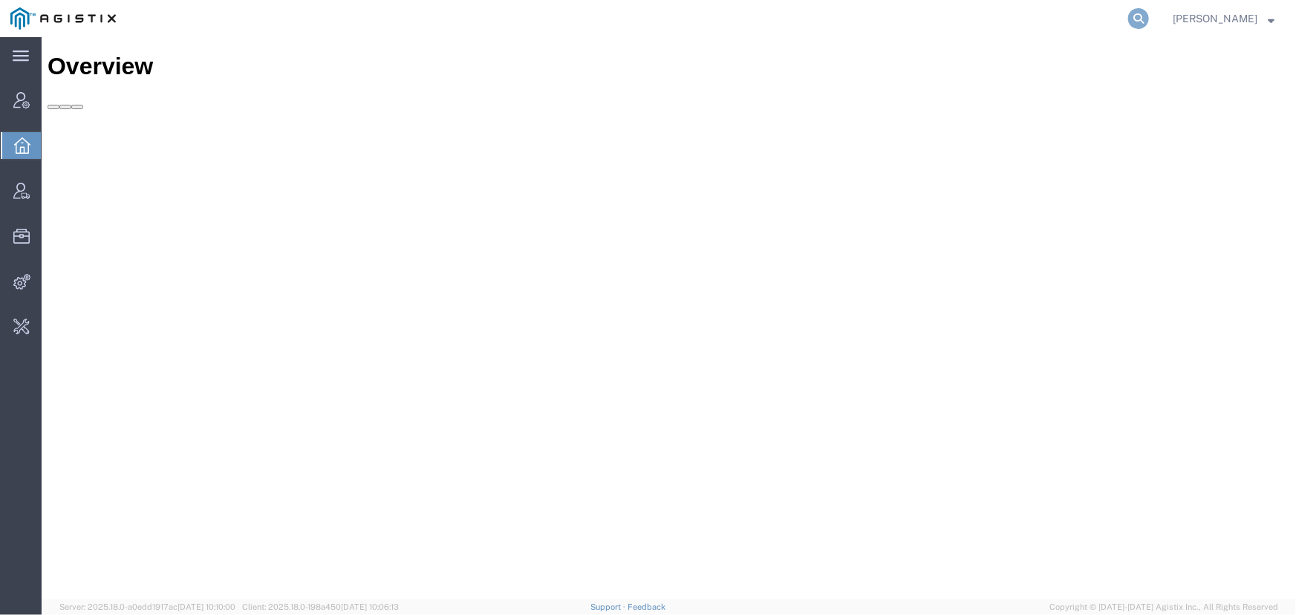
click at [1139, 22] on icon at bounding box center [1138, 18] width 21 height 21
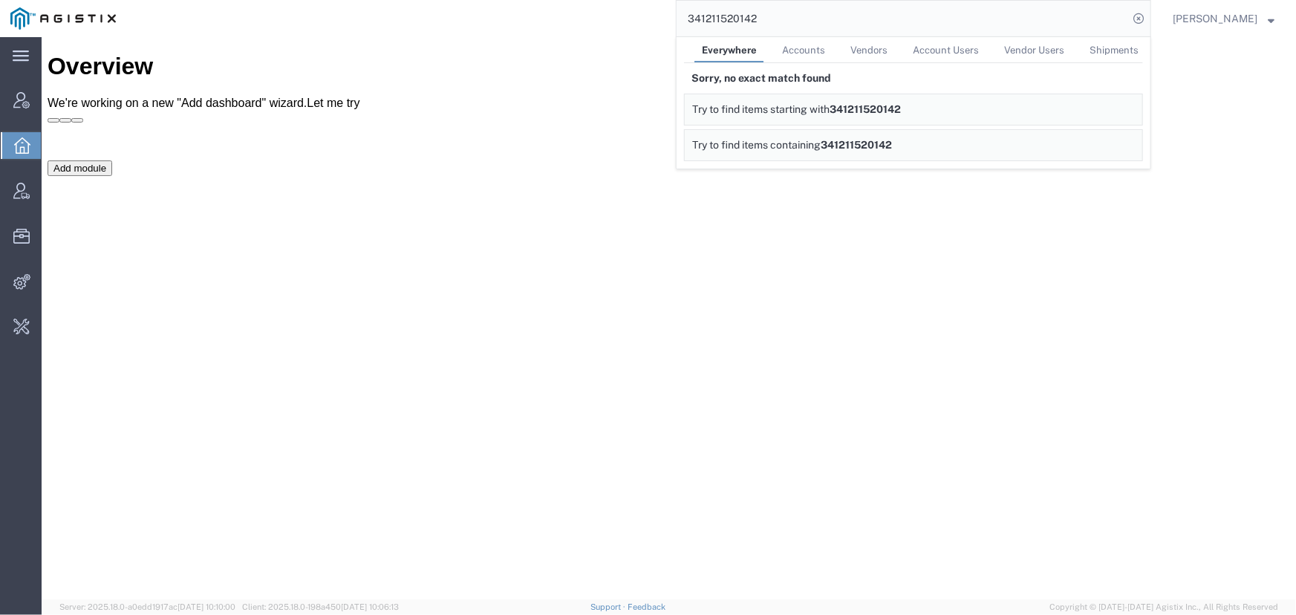
drag, startPoint x: 790, startPoint y: 22, endPoint x: 582, endPoint y: 23, distance: 208.8
click at [582, 23] on div "341211520142 Everywhere Accounts Vendors Account Users Vendor Users Shipments S…" at bounding box center [638, 18] width 1025 height 37
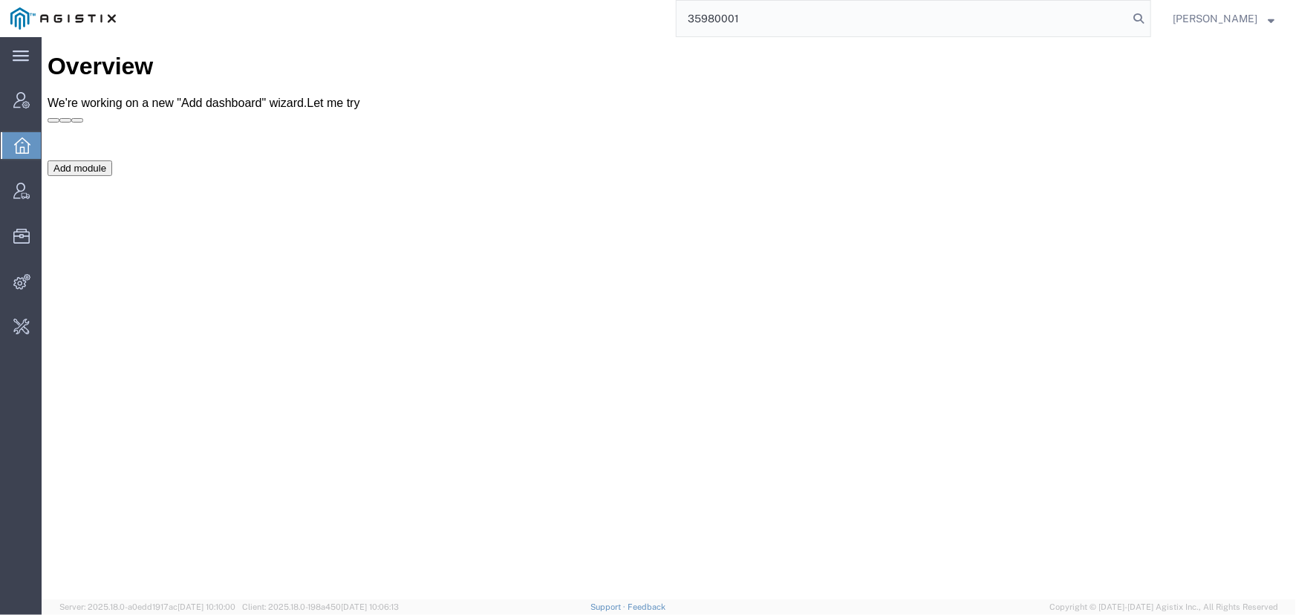
type input "35980001"
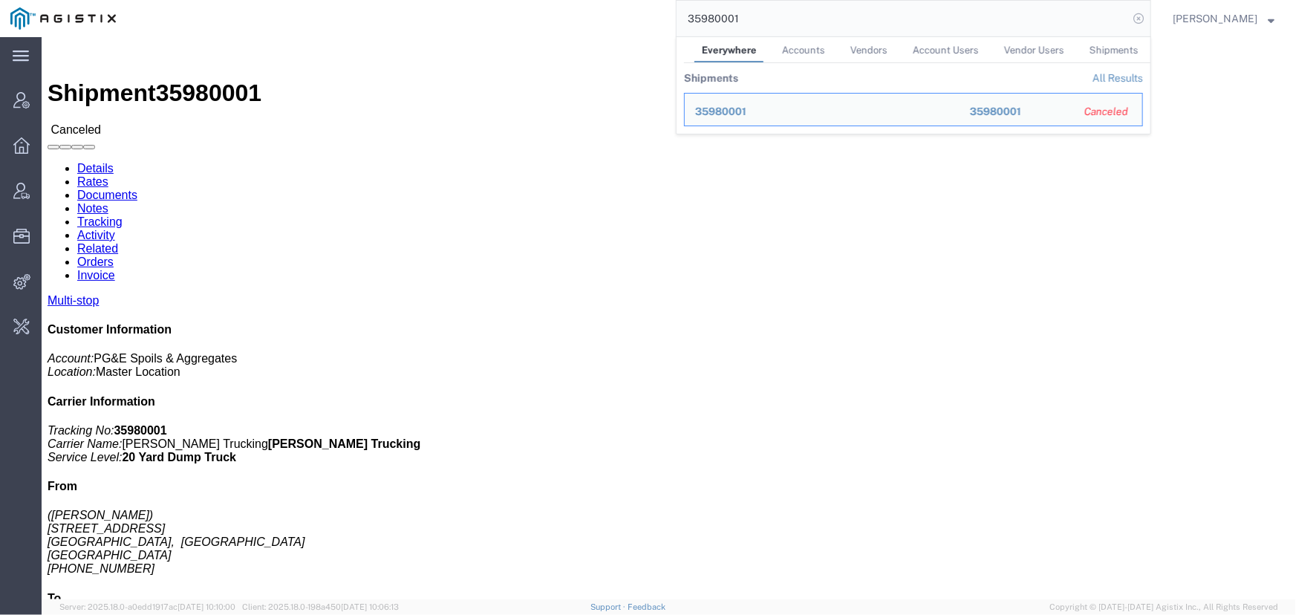
click at [1140, 20] on icon at bounding box center [1138, 18] width 21 height 21
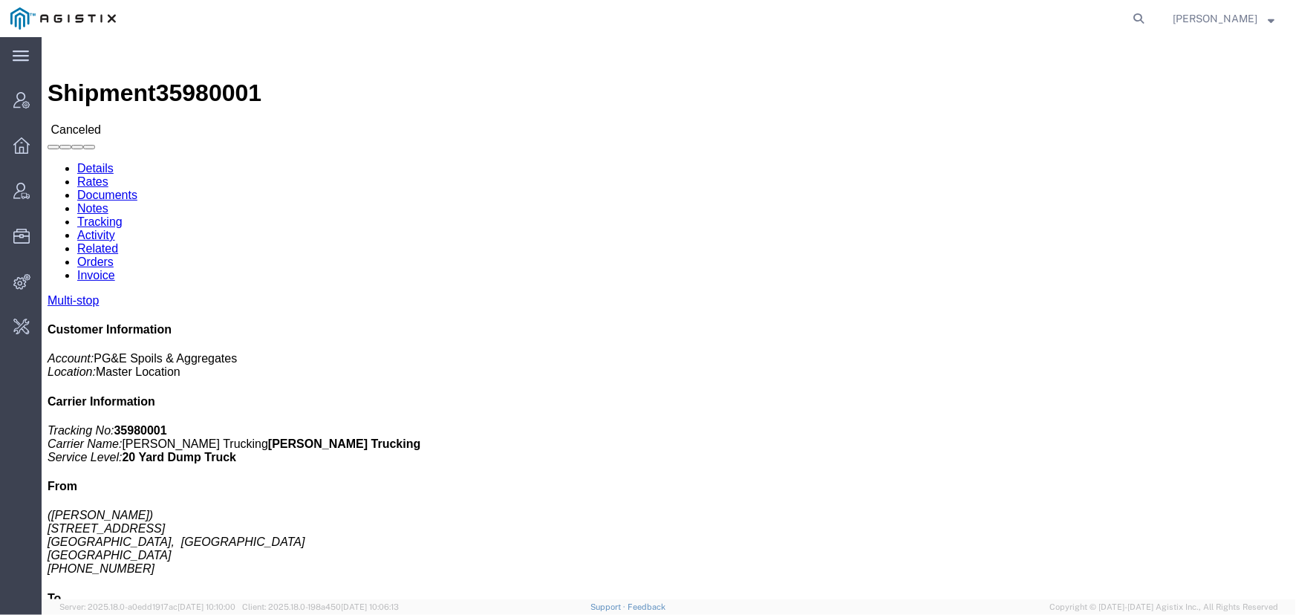
click at [1140, 20] on icon at bounding box center [1138, 18] width 21 height 21
type input "offline@pgw.com"
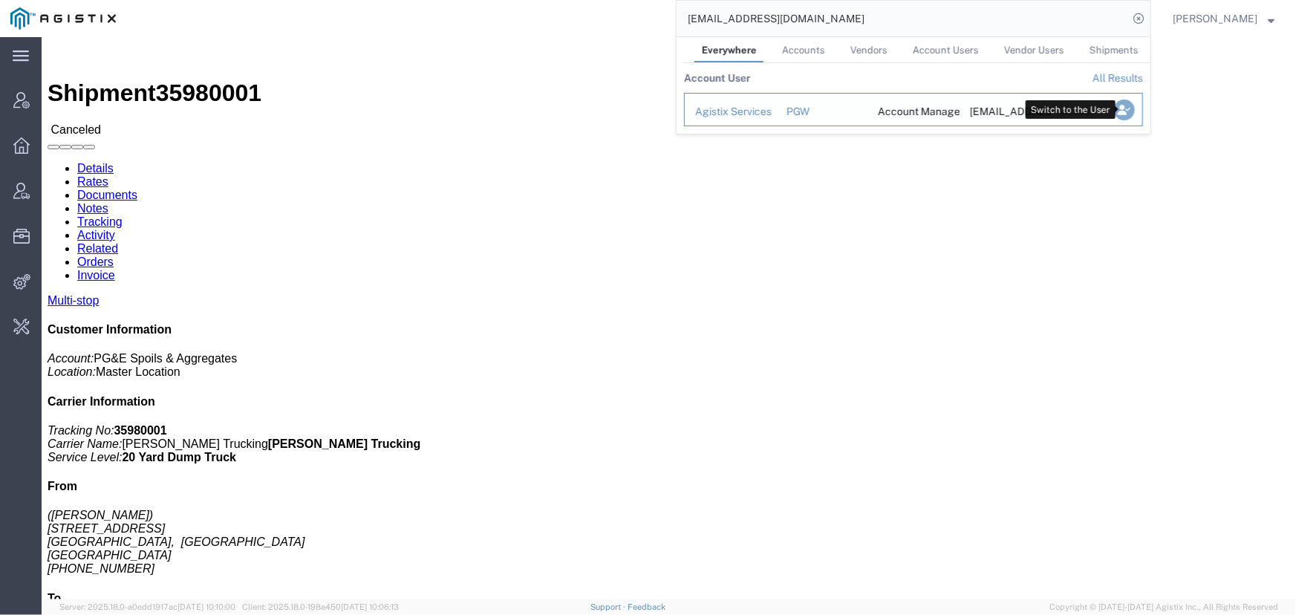
click at [1126, 105] on icon "Search Results" at bounding box center [1124, 110] width 21 height 21
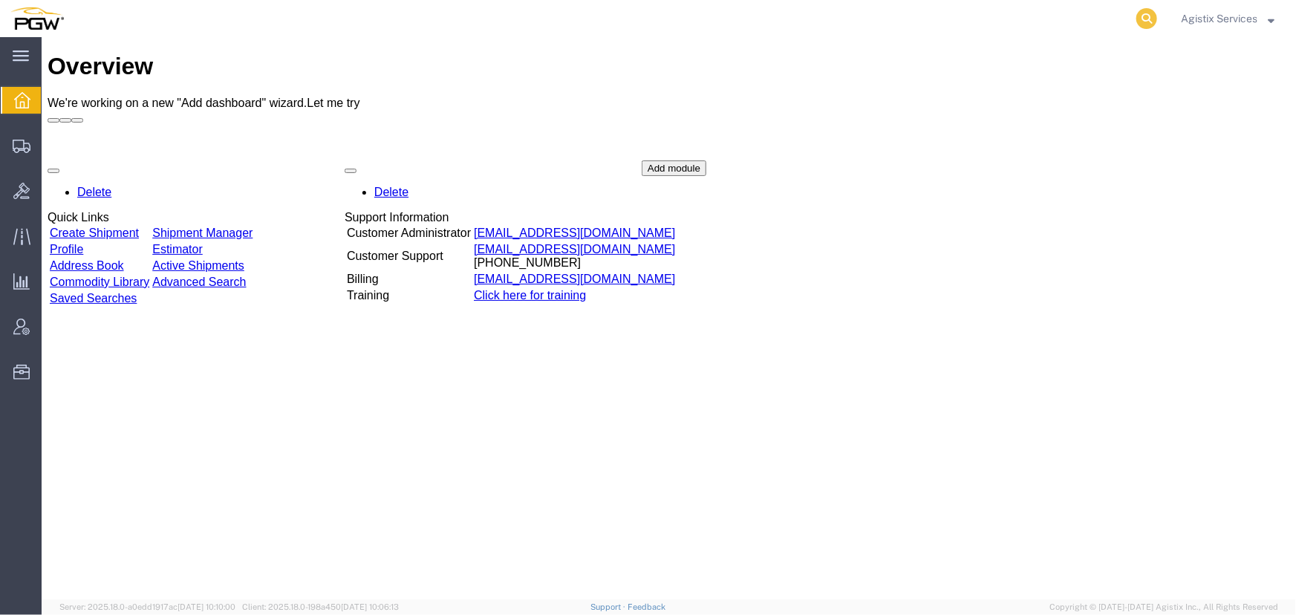
click at [1147, 16] on icon at bounding box center [1147, 18] width 21 height 21
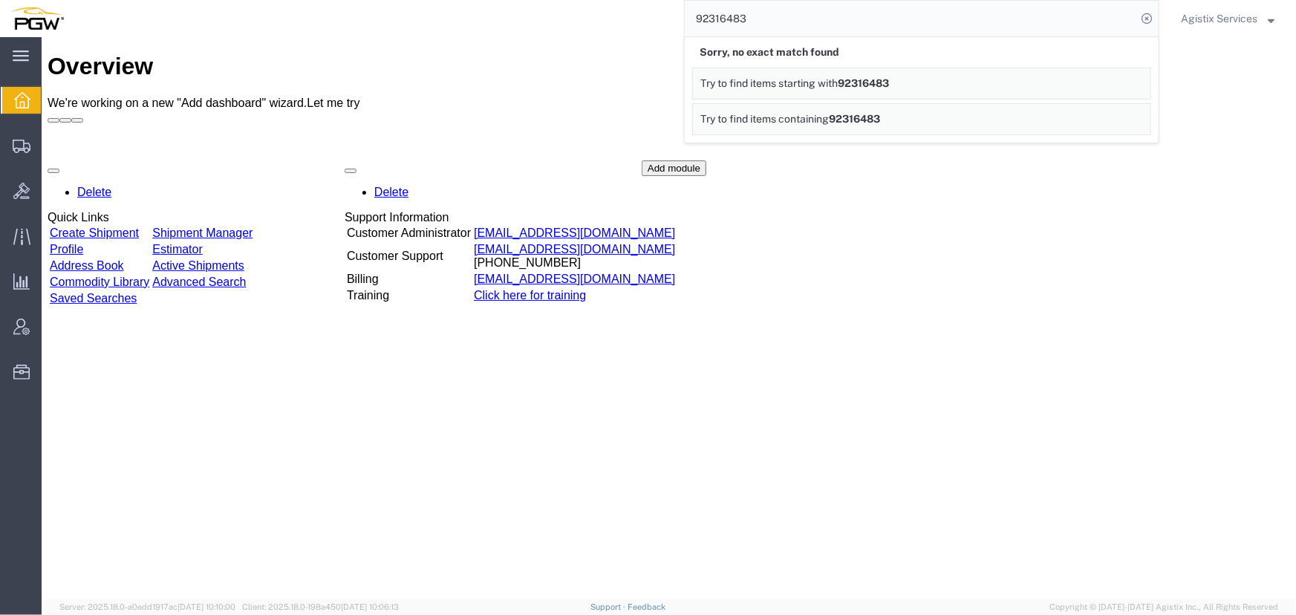
click at [720, 21] on input "92316483" at bounding box center [911, 19] width 452 height 36
type input "923106483"
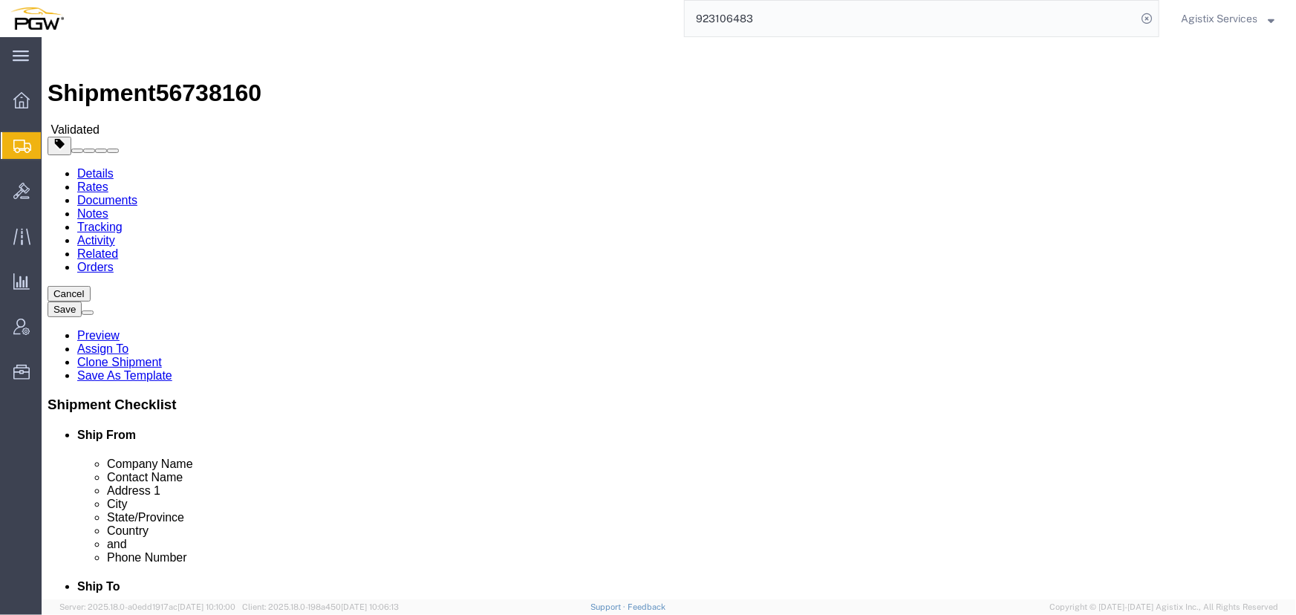
select select "28509"
select select "28521"
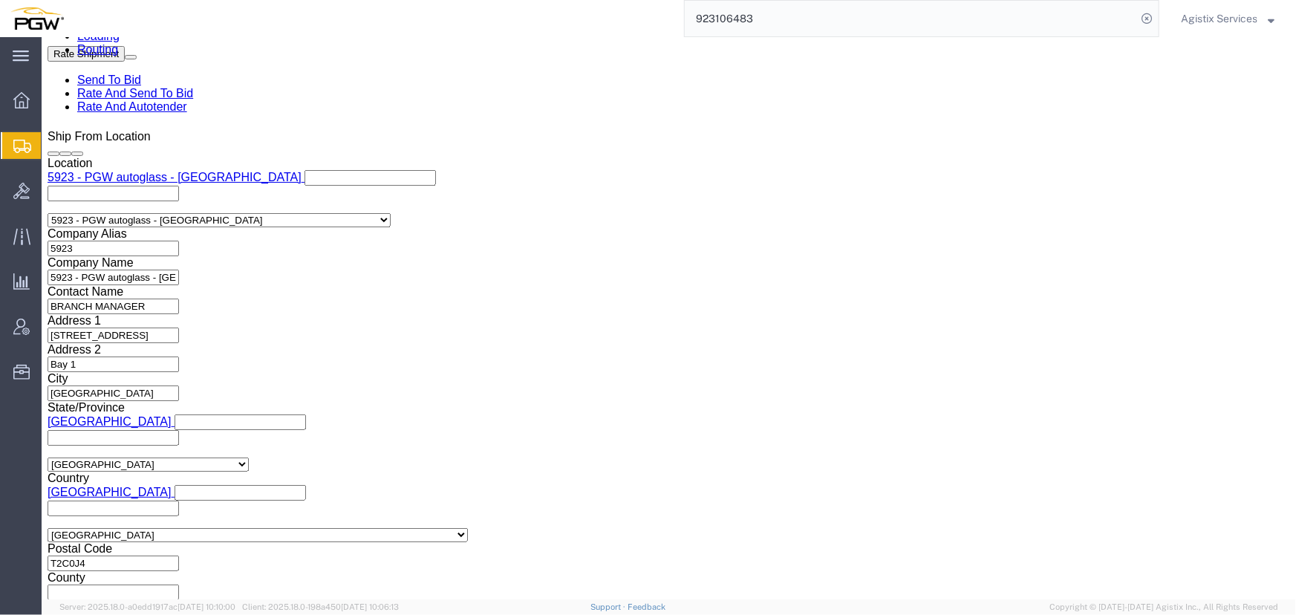
scroll to position [945, 0]
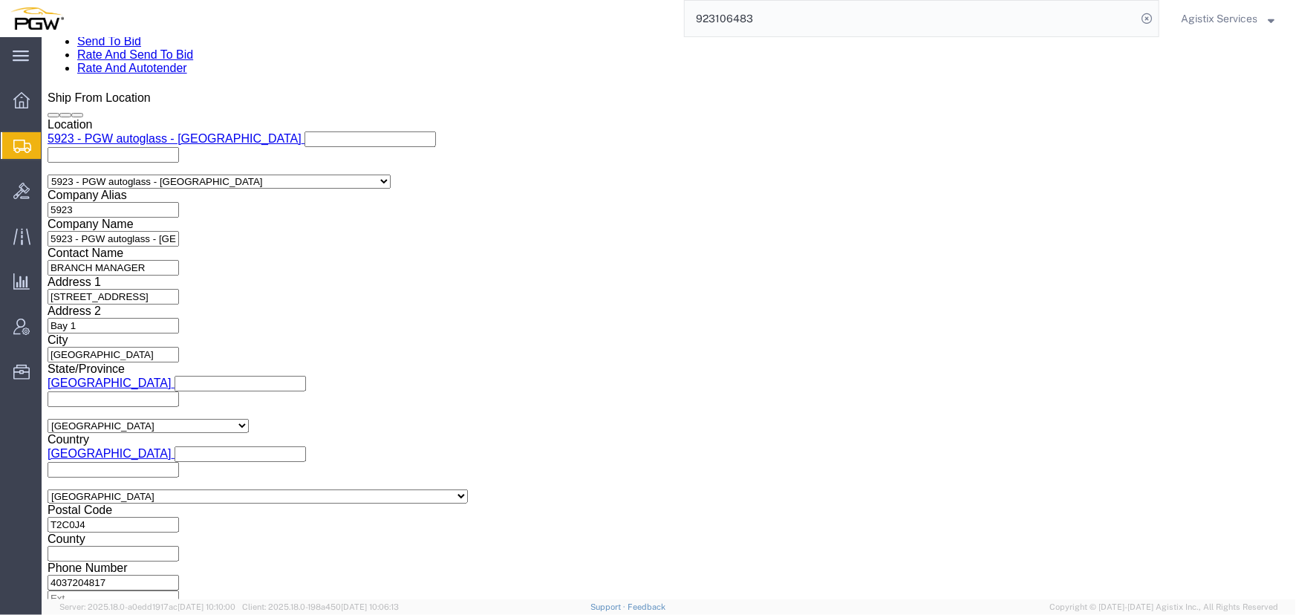
click select "Select Air Less than Truckload Multi-Leg Ocean Freight Rail Small Parcel Truckl…"
select select "LTL"
click select "Select Air Less than Truckload Multi-Leg Ocean Freight Rail Small Parcel Truckl…"
click button "Rate Shipment"
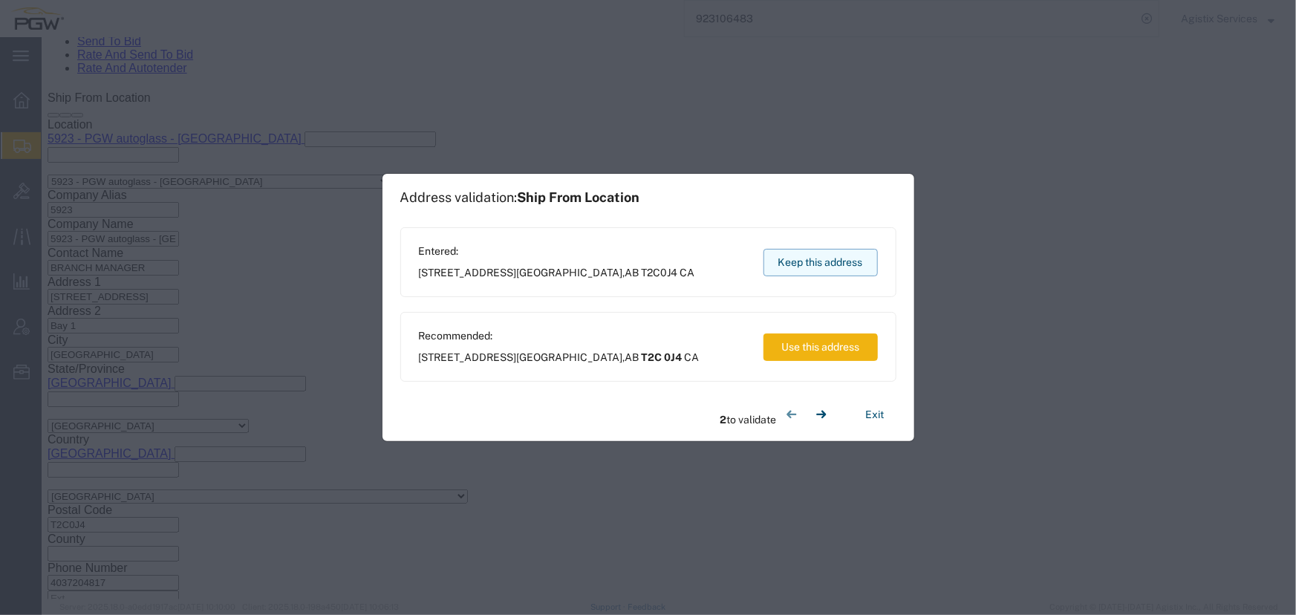
click at [816, 262] on button "Keep this address" at bounding box center [821, 262] width 114 height 27
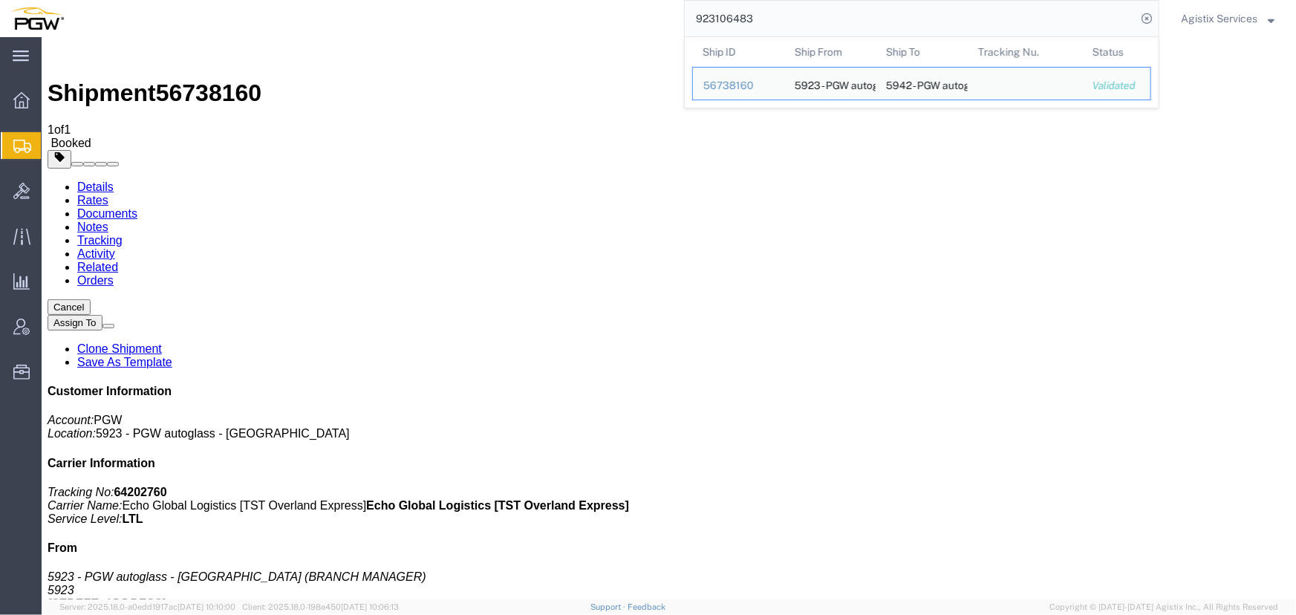
drag, startPoint x: 780, startPoint y: 16, endPoint x: 411, endPoint y: 17, distance: 369.2
click at [411, 17] on div "923106483 Ship ID Ship From Ship To Tracking Nu. Status Ship ID 56738160 Ship F…" at bounding box center [616, 18] width 1085 height 37
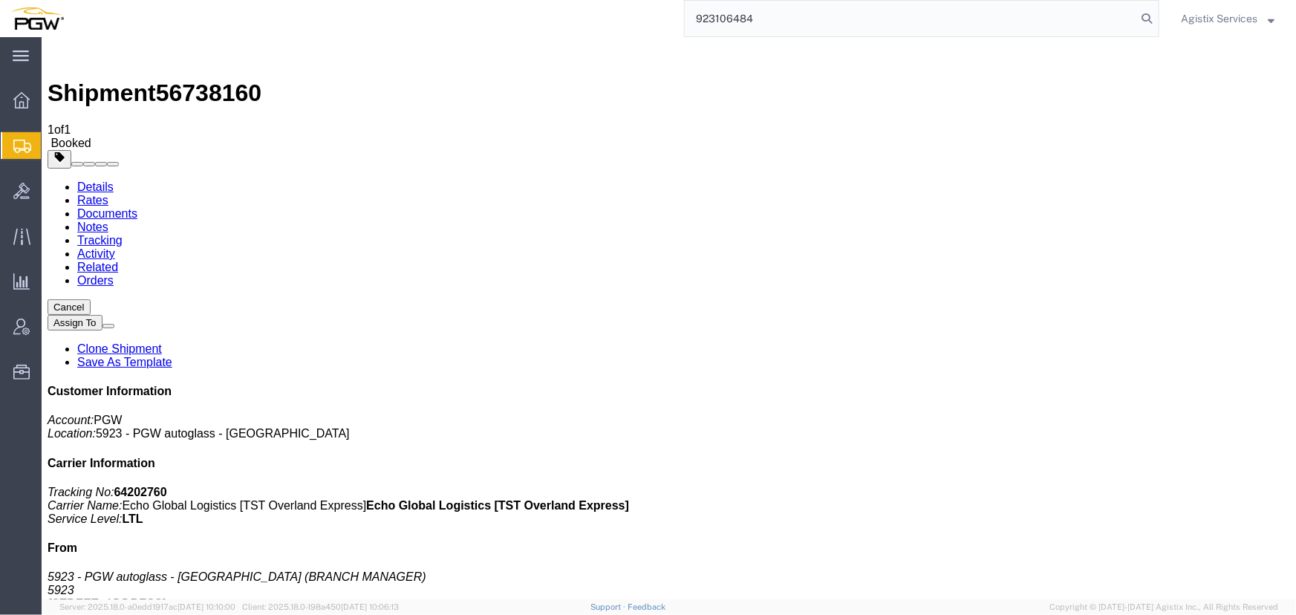
type input "923106484"
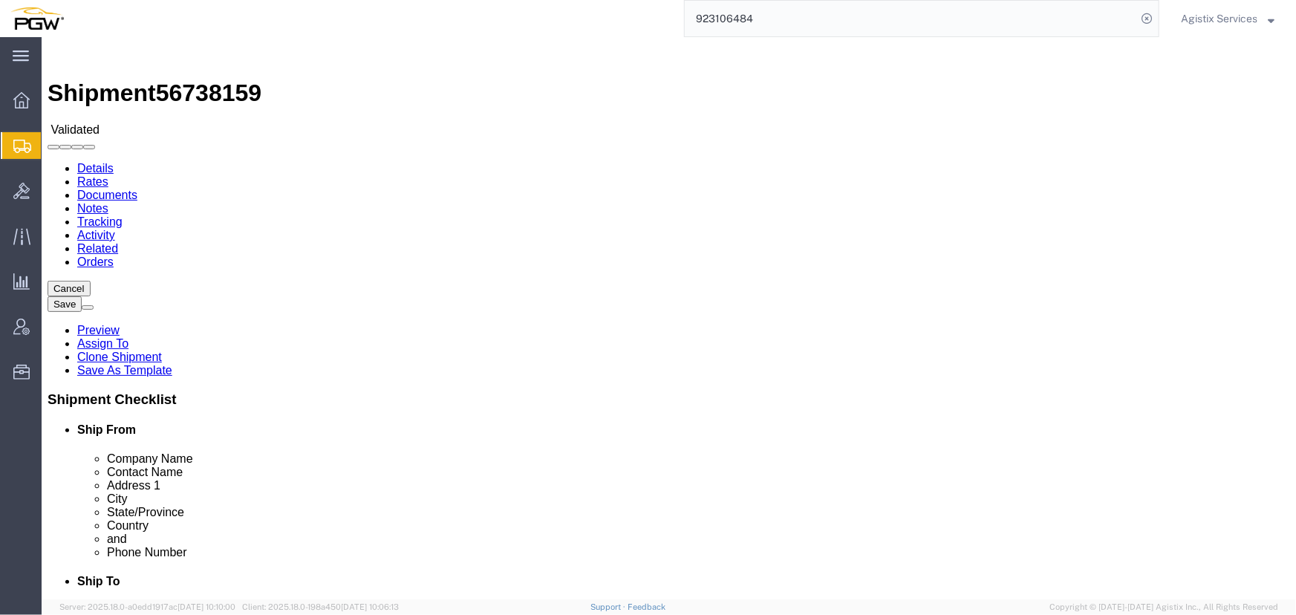
select select "28509"
select select "28529"
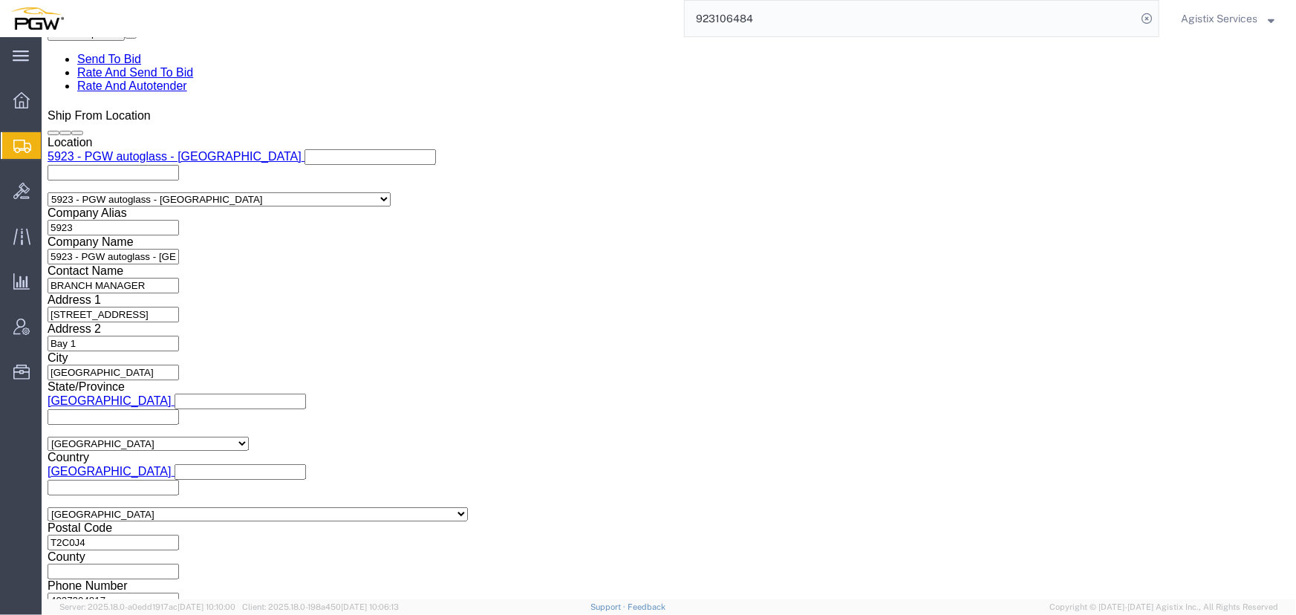
scroll to position [946, 0]
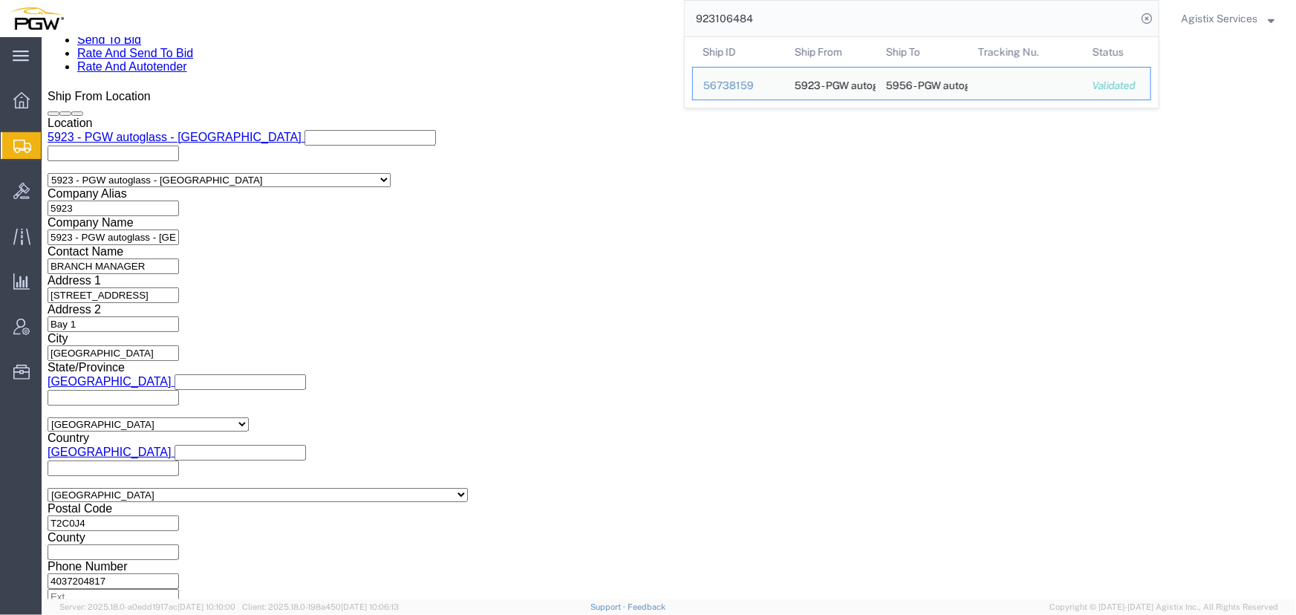
click select "Select Air Less than Truckload Multi-Leg Ocean Freight Rail Small Parcel Truckl…"
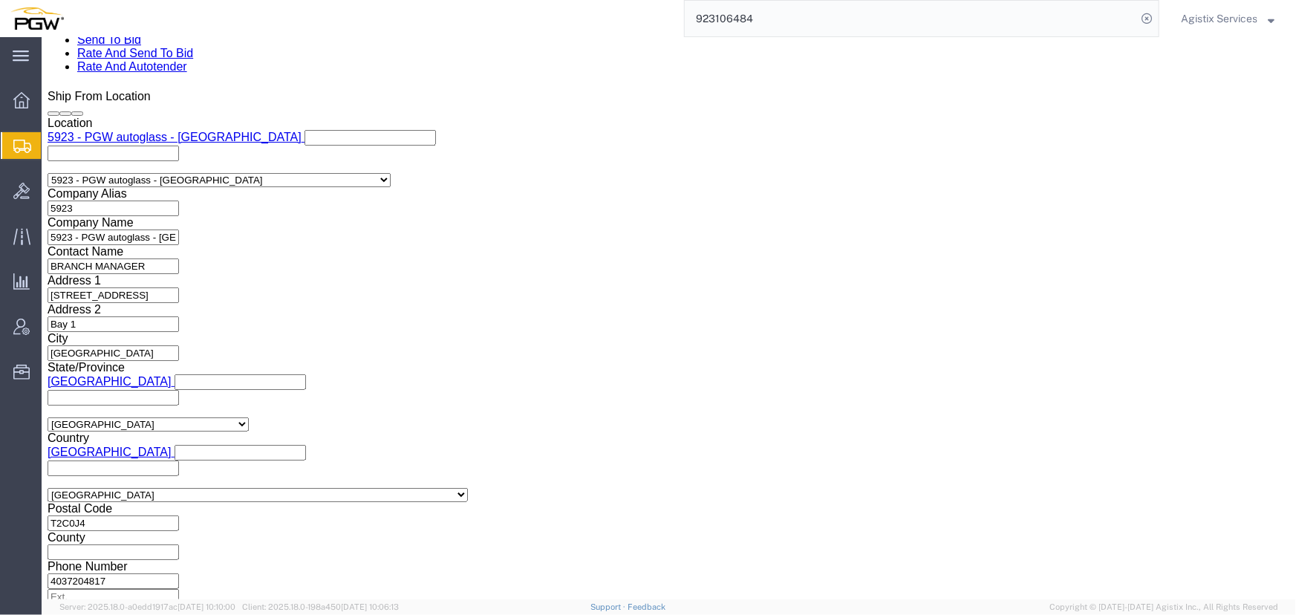
select select "LTL"
click select "Select Air Less than Truckload Multi-Leg Ocean Freight Rail Small Parcel Truckl…"
click button "Rate Shipment"
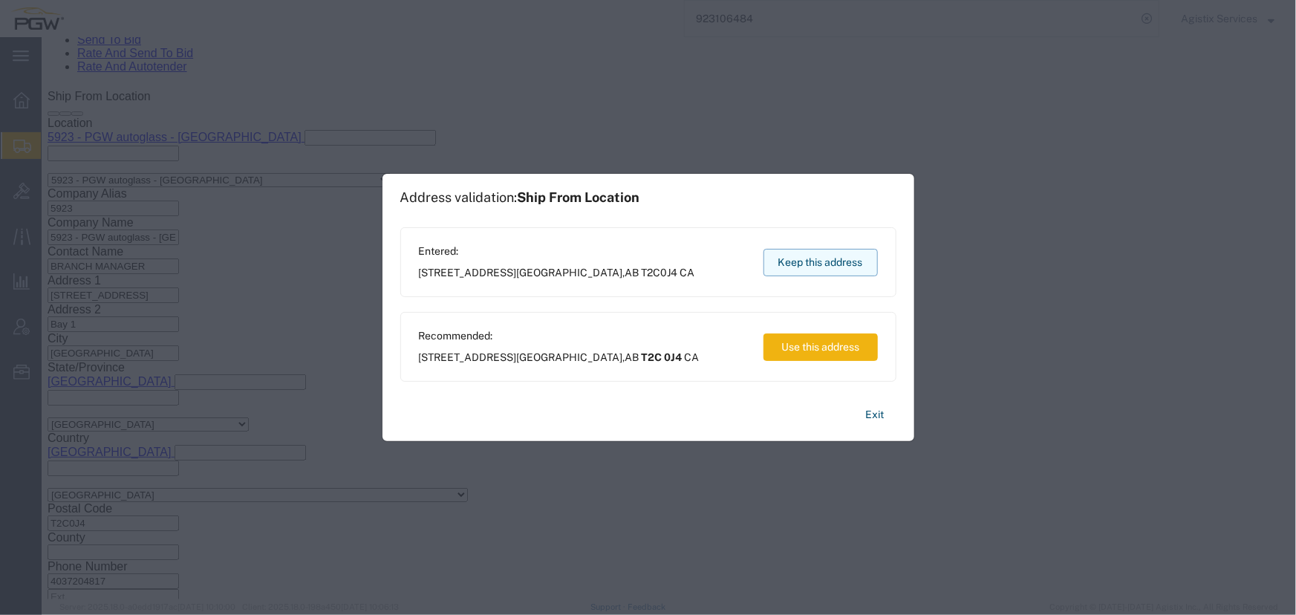
click at [827, 260] on button "Keep this address" at bounding box center [821, 262] width 114 height 27
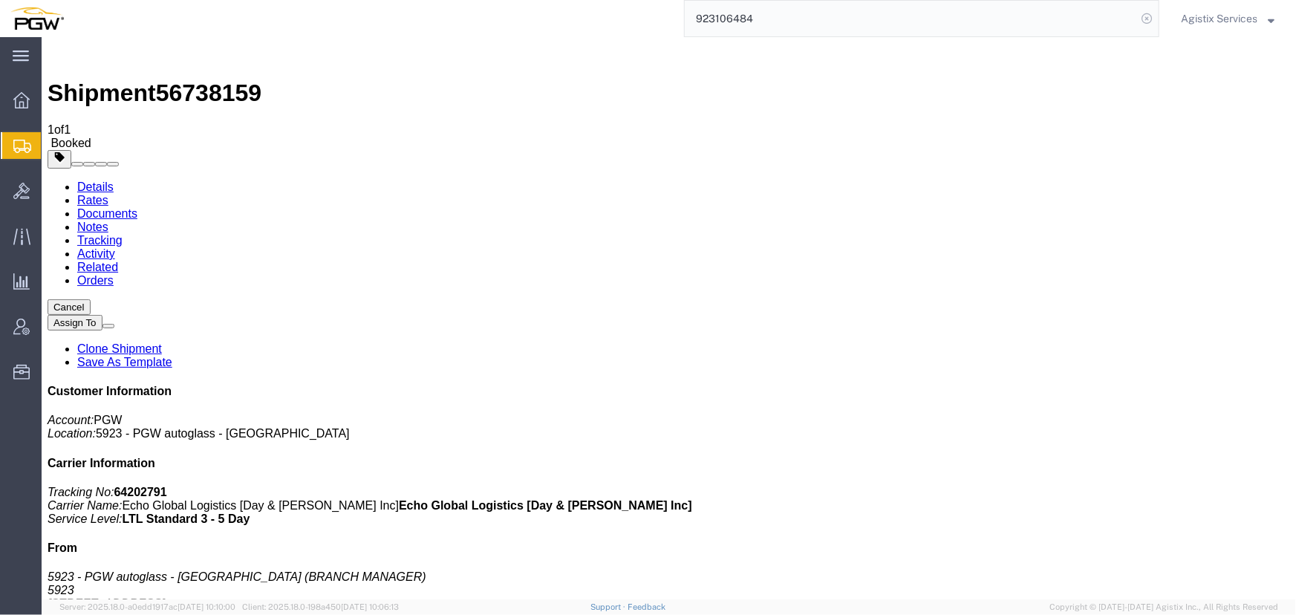
click at [1148, 19] on icon at bounding box center [1147, 18] width 21 height 21
click at [1192, 19] on span "Agistix Services" at bounding box center [1219, 18] width 77 height 16
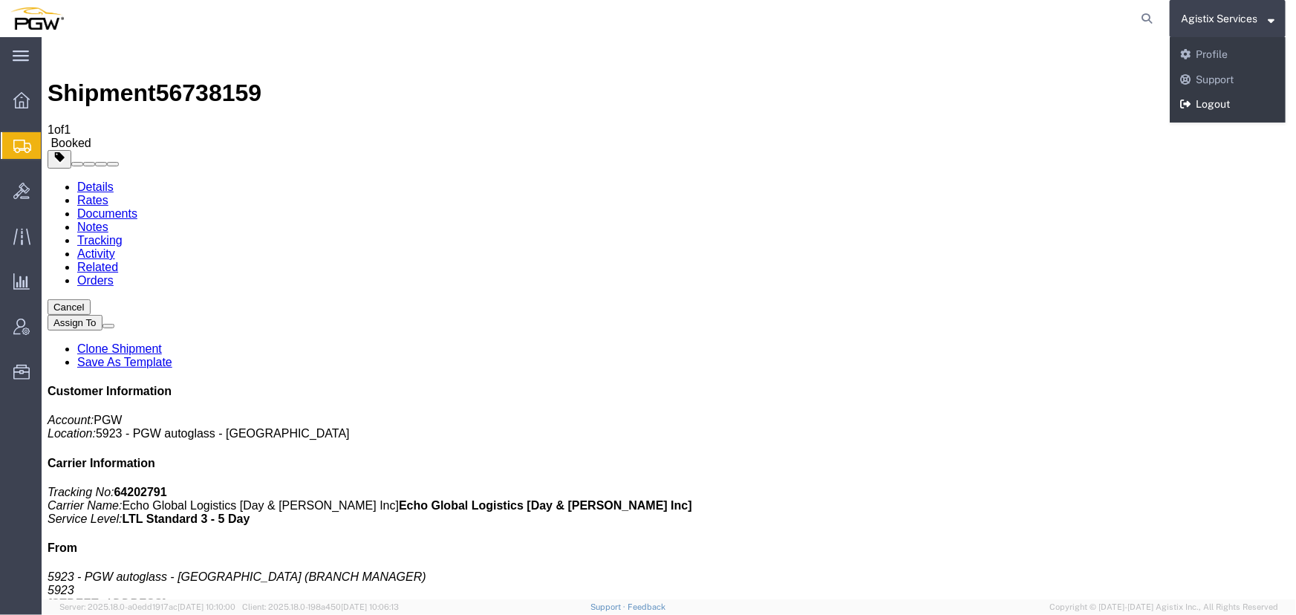
click at [1195, 103] on link "Logout" at bounding box center [1228, 104] width 116 height 25
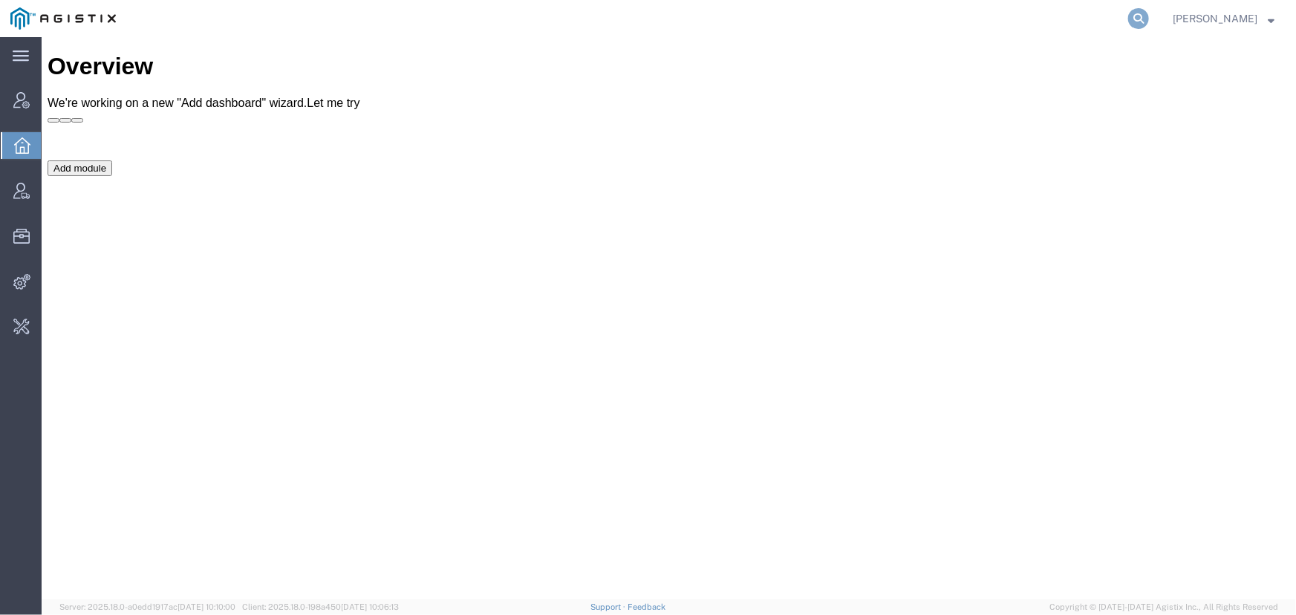
click at [1149, 19] on icon at bounding box center [1138, 18] width 21 height 21
paste input "DCI-25248-200437"
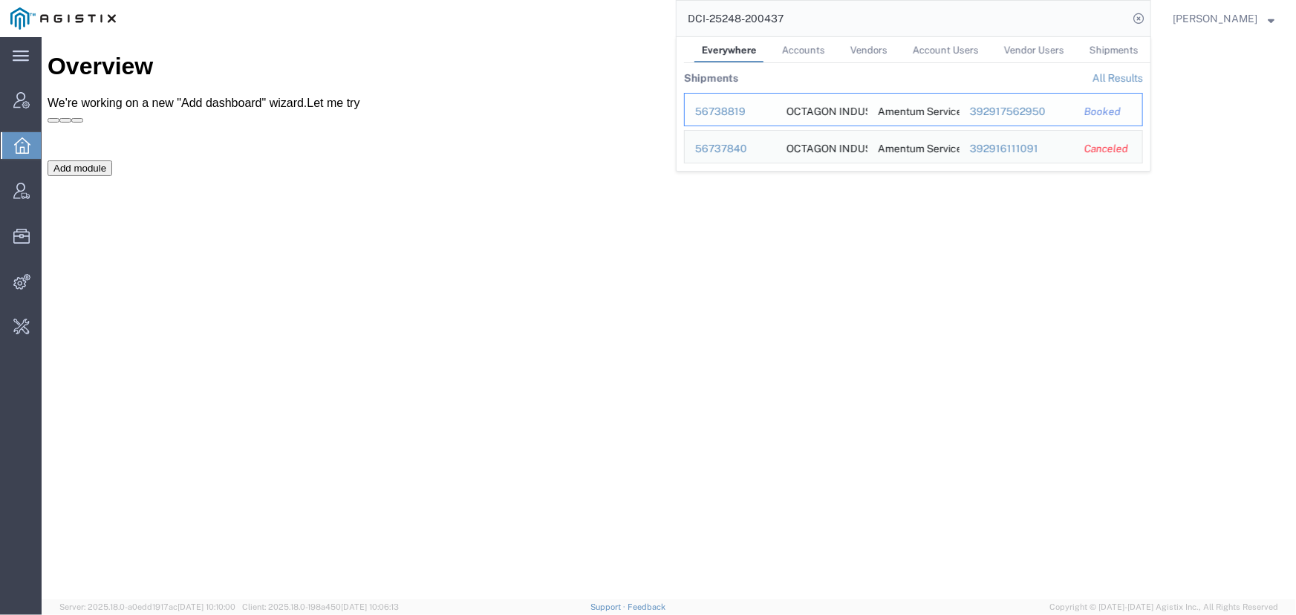
click at [735, 109] on div "56738819" at bounding box center [730, 112] width 71 height 16
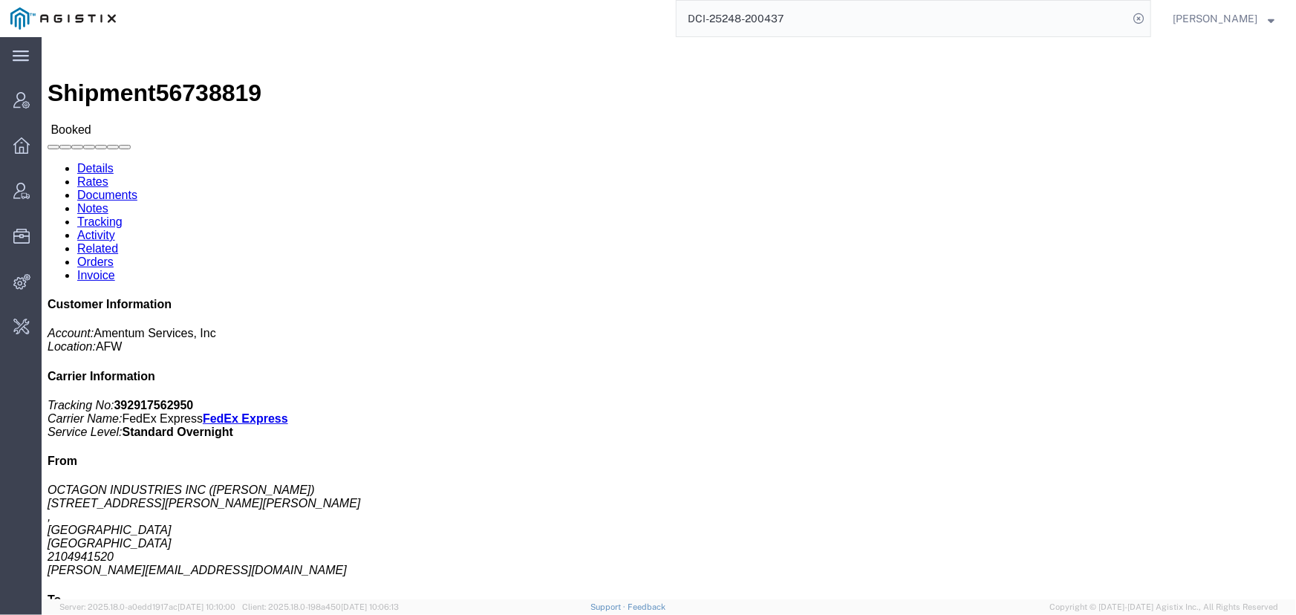
click link "Activity"
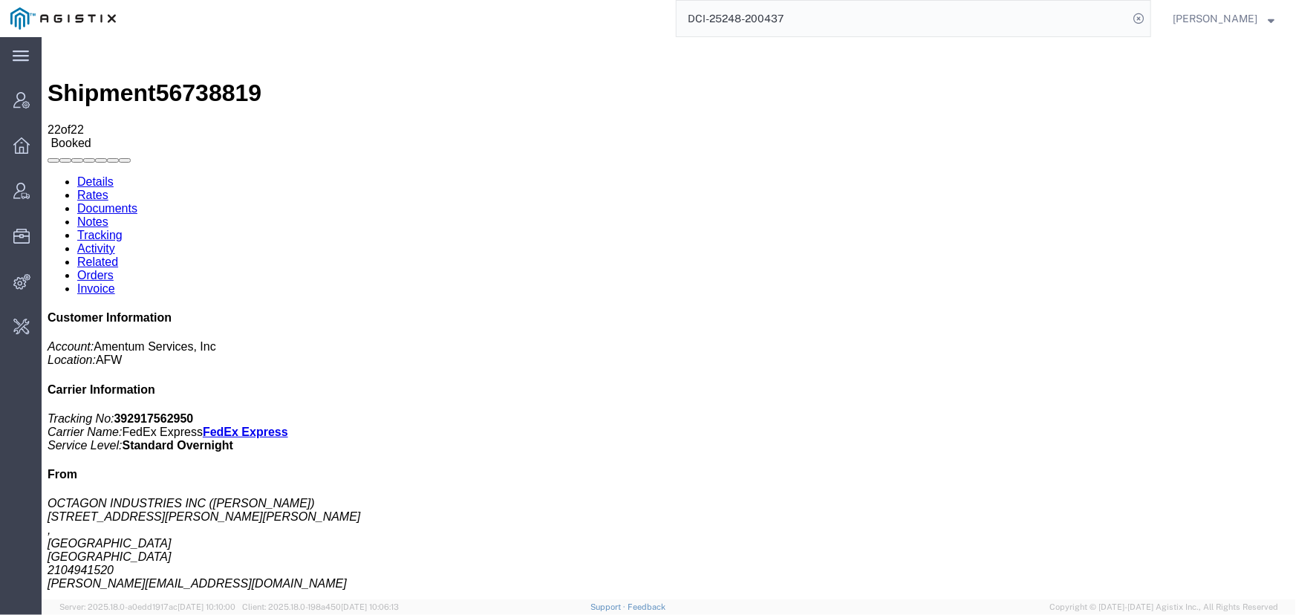
click at [795, 24] on input "DCI-25248-200437" at bounding box center [903, 19] width 452 height 36
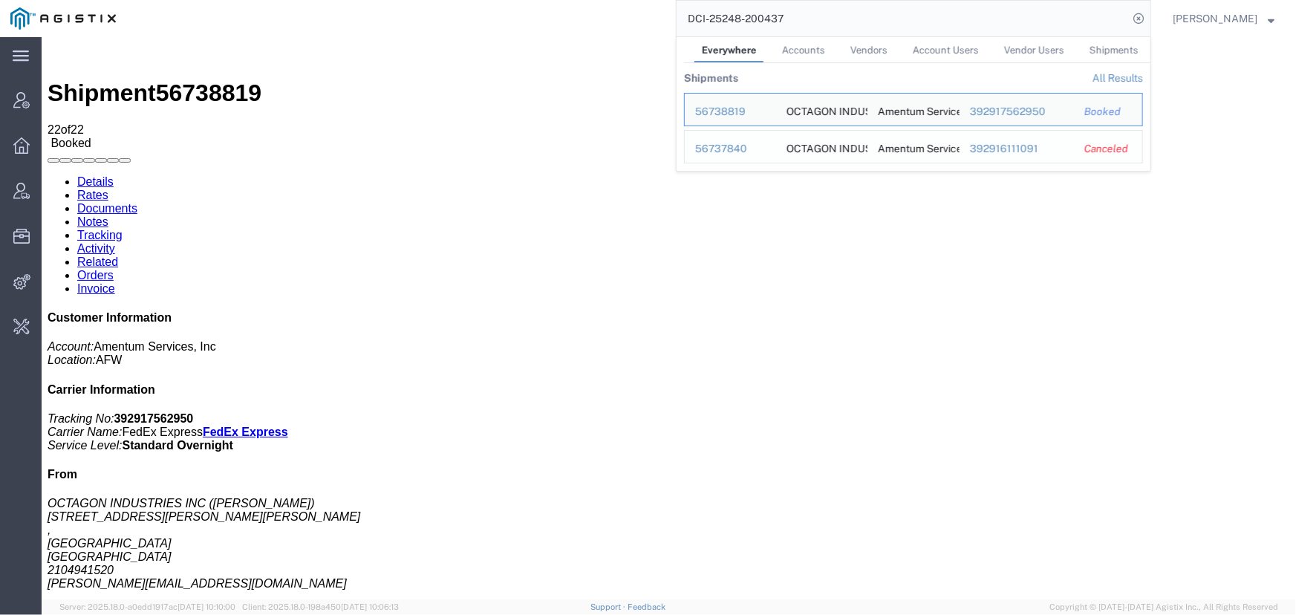
click at [722, 151] on div "56737840" at bounding box center [730, 149] width 71 height 16
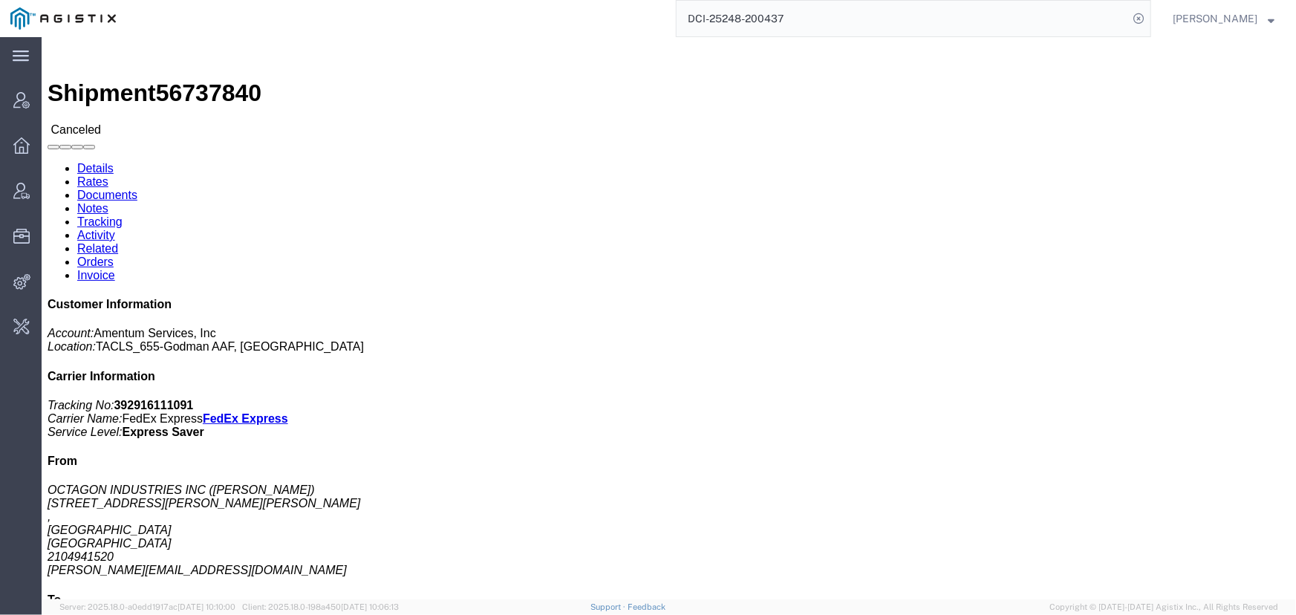
click link "Activity"
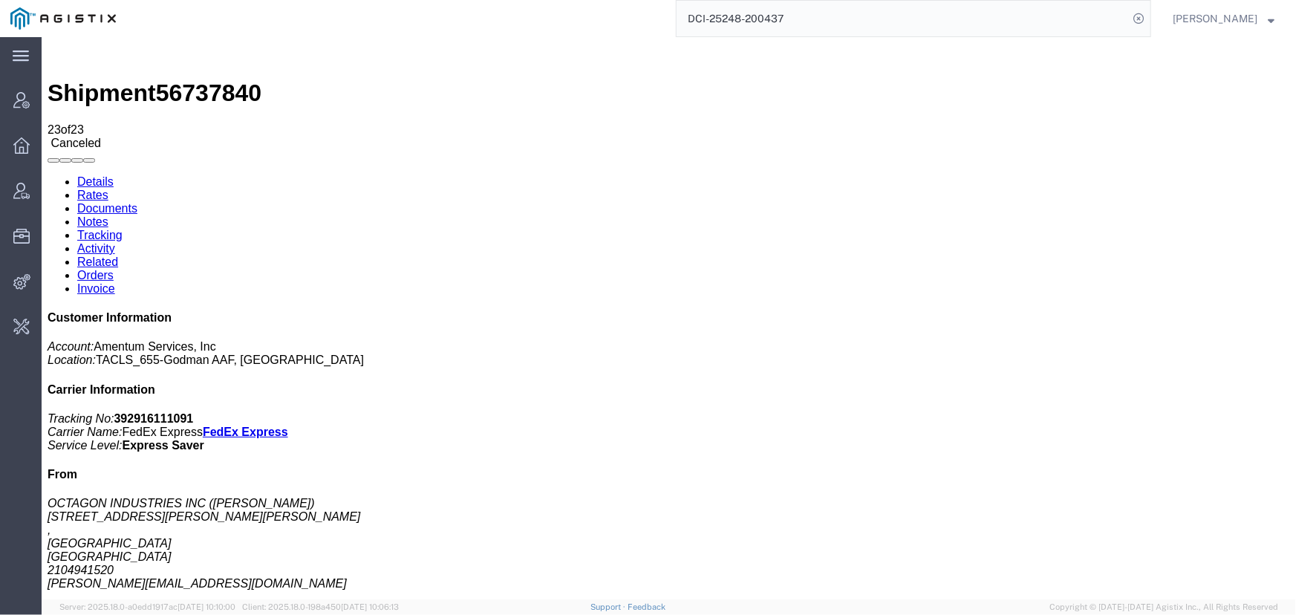
click at [808, 19] on input "DCI-25248-200437" at bounding box center [903, 19] width 452 height 36
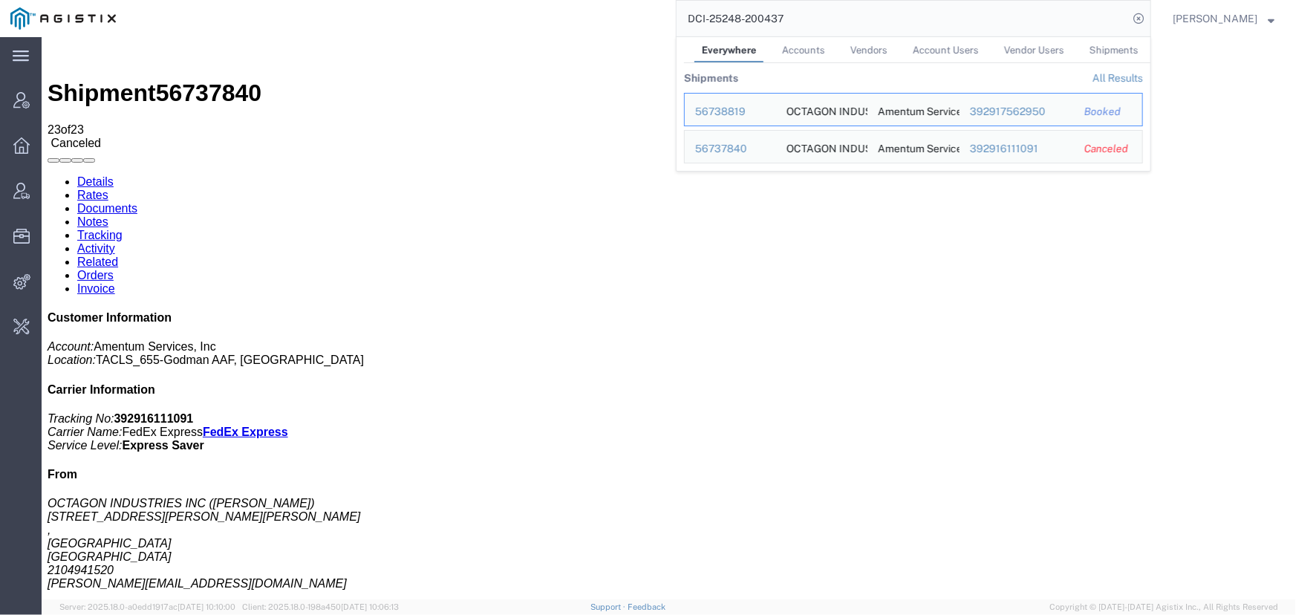
click at [862, 15] on input "DCI-25248-200437" at bounding box center [903, 19] width 452 height 36
drag, startPoint x: 862, startPoint y: 15, endPoint x: 603, endPoint y: 15, distance: 258.5
click at [603, 15] on div "DCI-25248-200437 Everywhere Accounts Vendors Account Users Vendor Users Shipmen…" at bounding box center [638, 18] width 1025 height 37
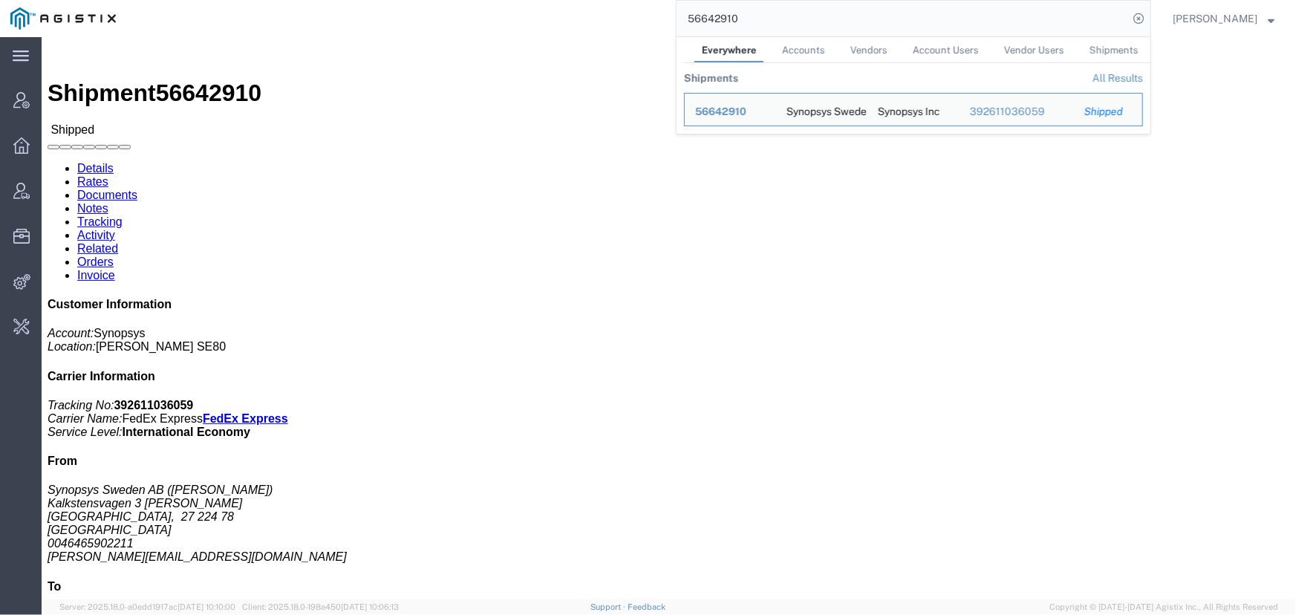
drag, startPoint x: 898, startPoint y: 16, endPoint x: 490, endPoint y: -1, distance: 408.3
click at [490, 0] on html "main_menu Created with Sketch. Collapse Menu Account Manager Overview Vendor Ma…" at bounding box center [648, 307] width 1296 height 615
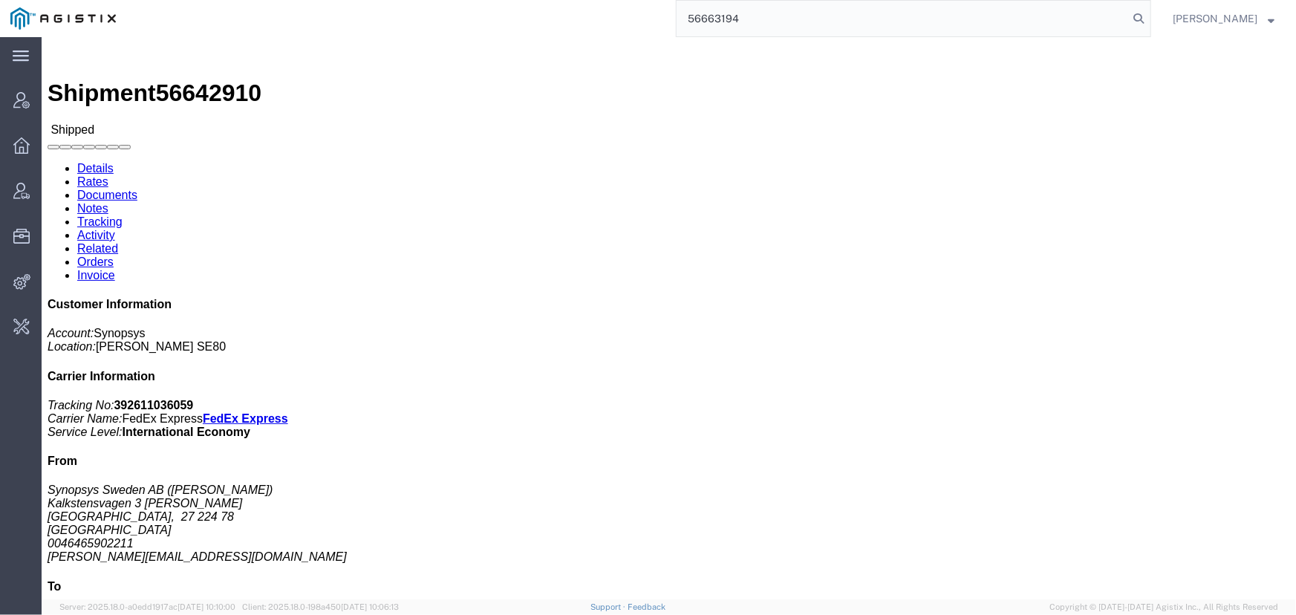
type input "56663194"
click at [1201, 20] on span "[PERSON_NAME]" at bounding box center [1215, 18] width 85 height 16
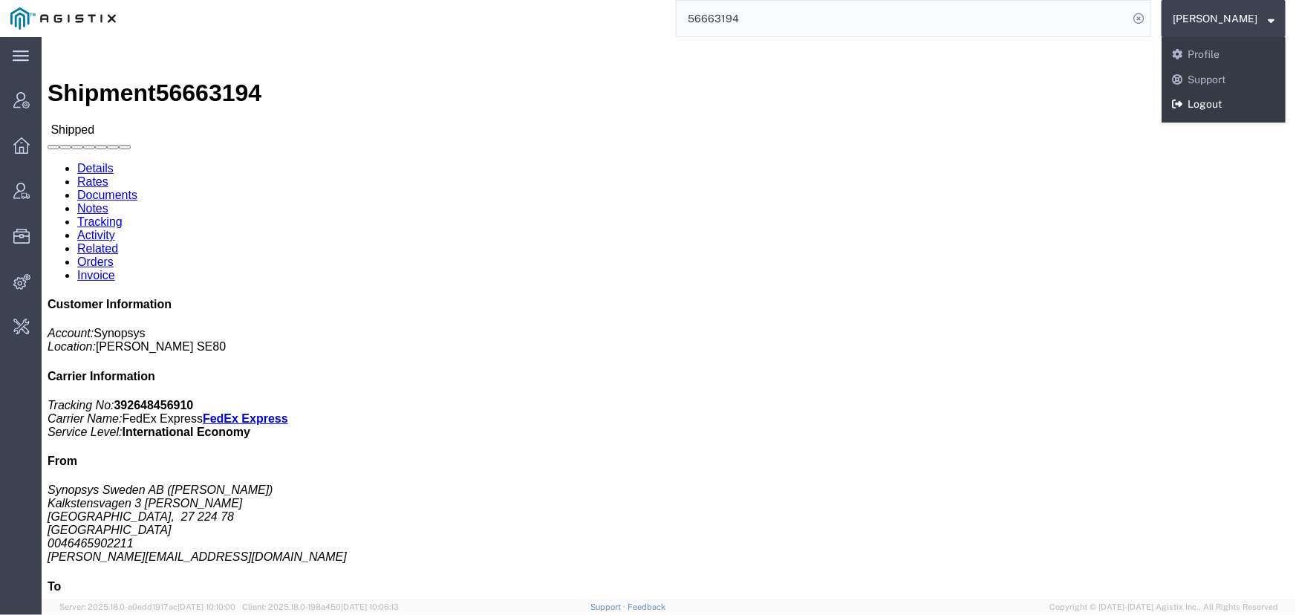
click at [1200, 103] on link "Logout" at bounding box center [1224, 104] width 124 height 25
